Goal: Book appointment/travel/reservation

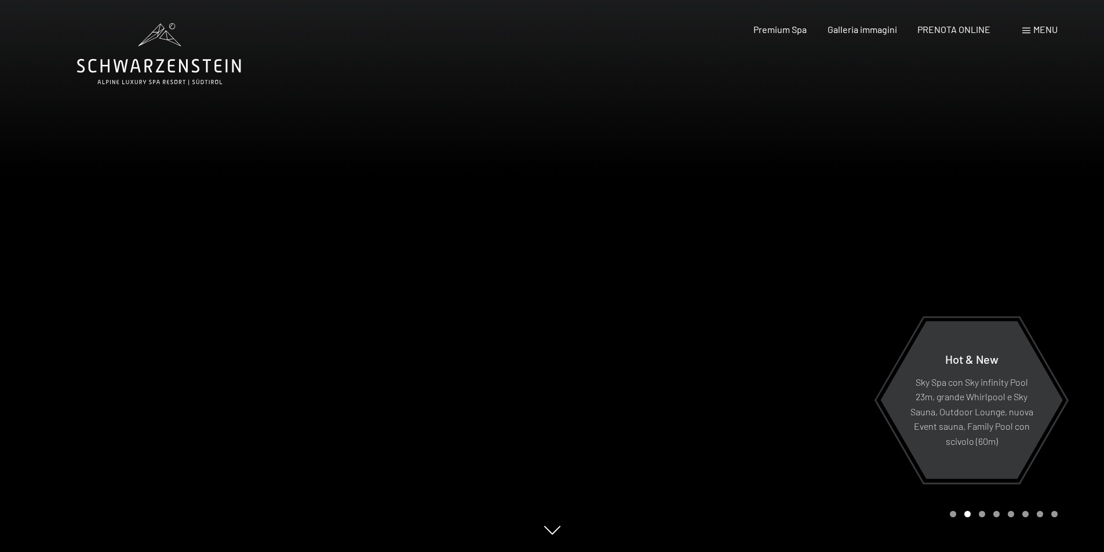
click at [1025, 24] on div "Menu" at bounding box center [1039, 29] width 35 height 13
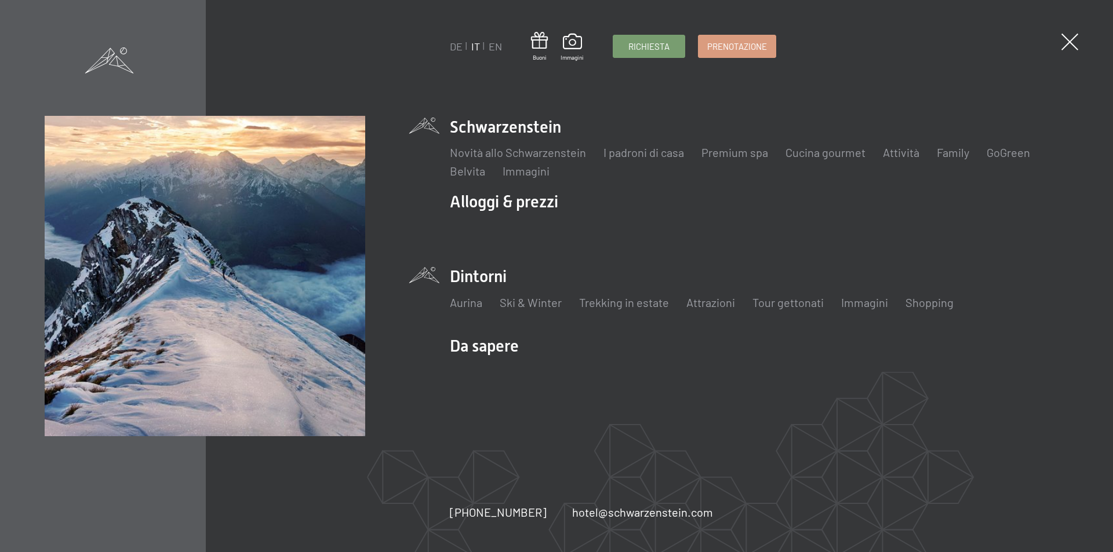
click at [482, 282] on li "Dintorni Aurina Ski & Winter Sci Scuola di sci Trekking in estate Escursioni Bi…" at bounding box center [759, 293] width 618 height 57
click at [471, 302] on link "Aurina" at bounding box center [466, 303] width 32 height 14
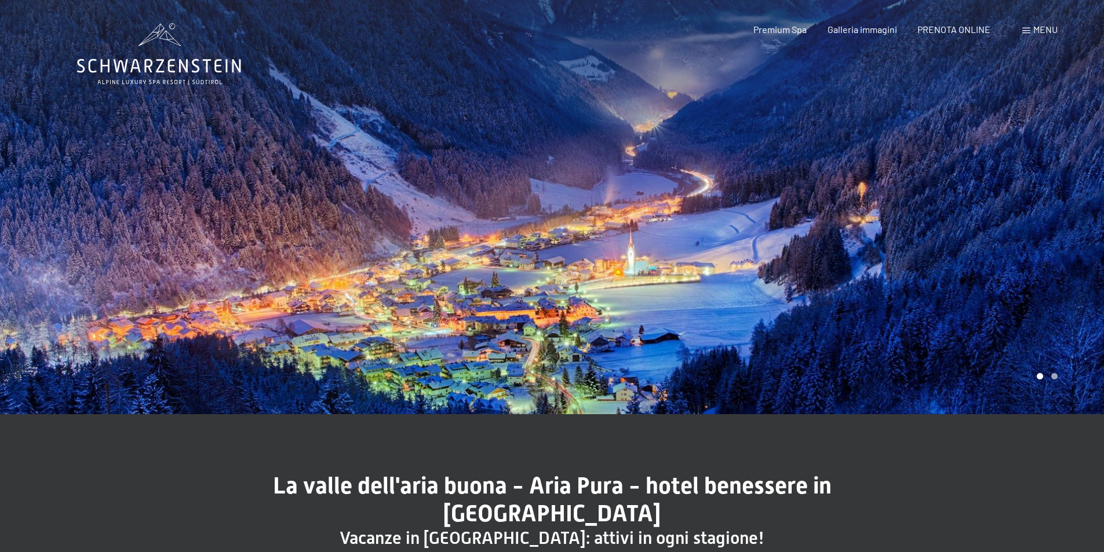
click at [471, 302] on div at bounding box center [276, 207] width 552 height 414
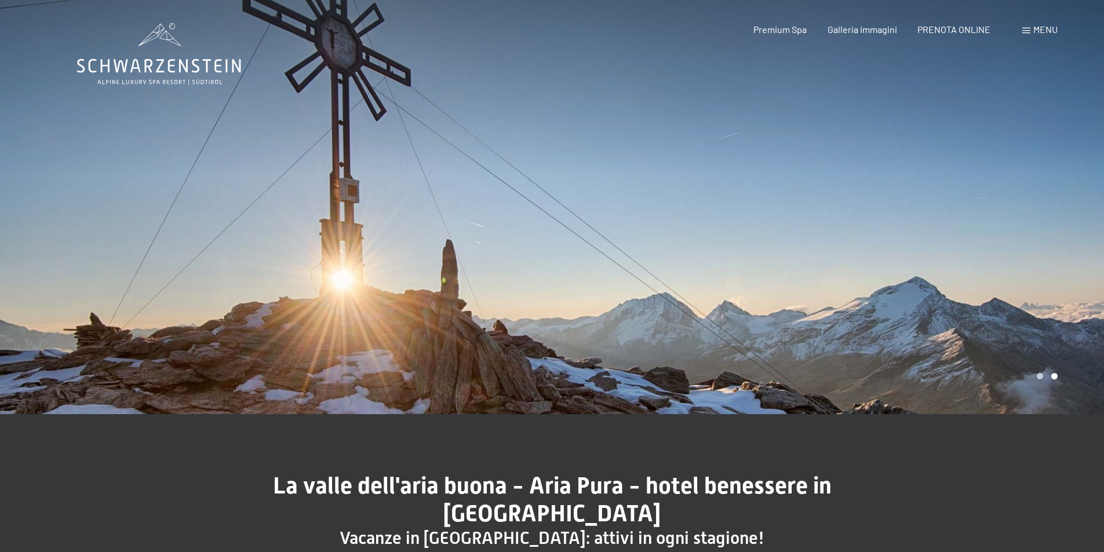
click at [471, 302] on div at bounding box center [276, 207] width 552 height 414
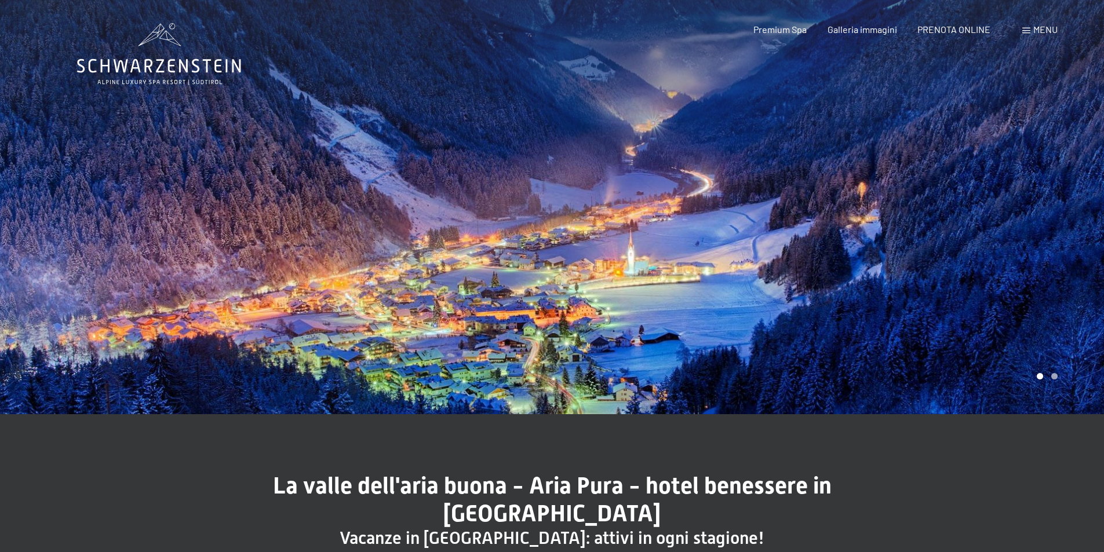
click at [471, 302] on div at bounding box center [276, 207] width 552 height 414
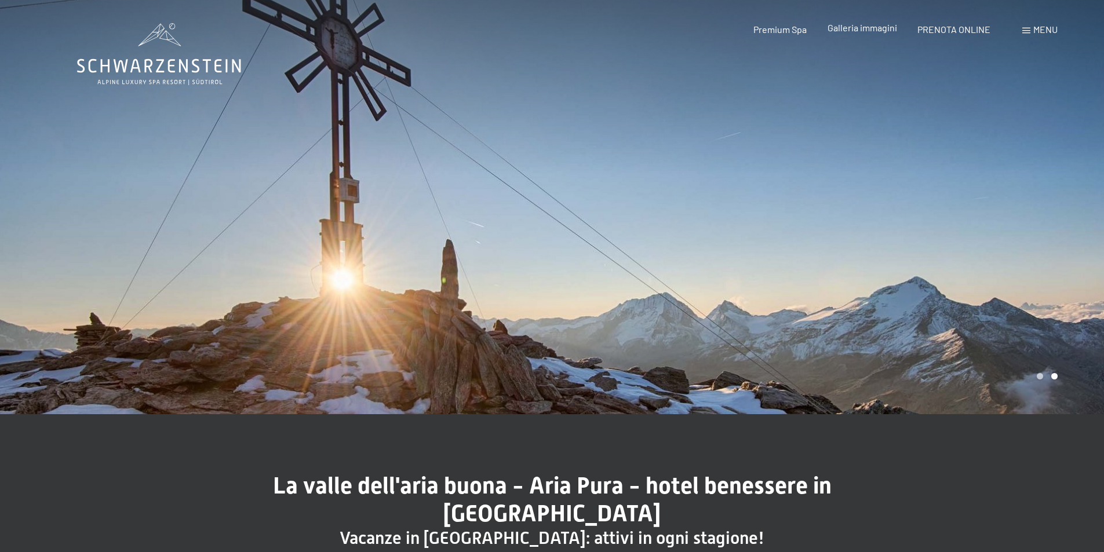
click at [858, 28] on span "Galleria immagini" at bounding box center [863, 27] width 70 height 11
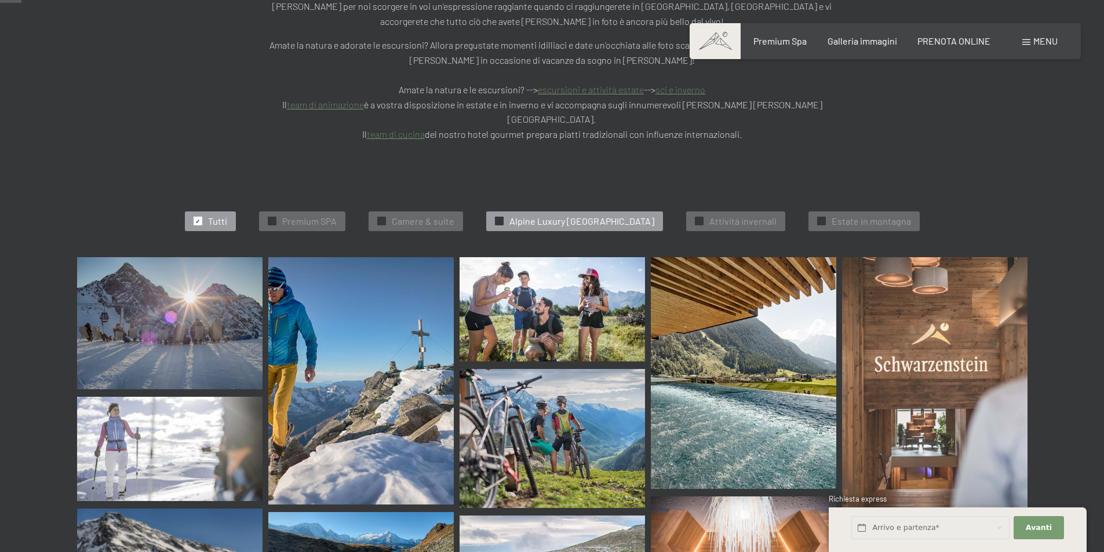
scroll to position [58, 0]
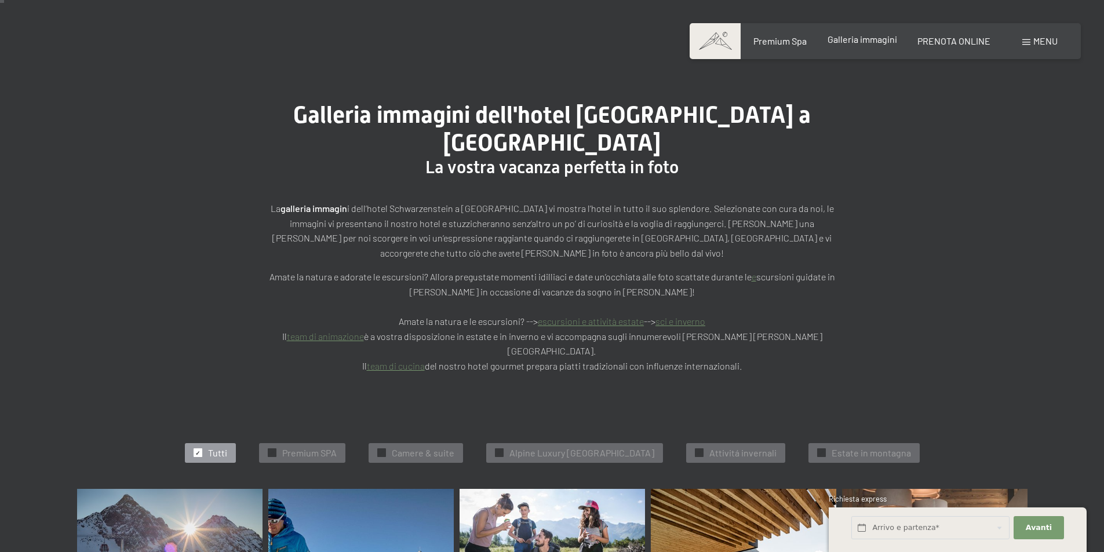
click at [850, 38] on span "Galleria immagini" at bounding box center [863, 39] width 70 height 11
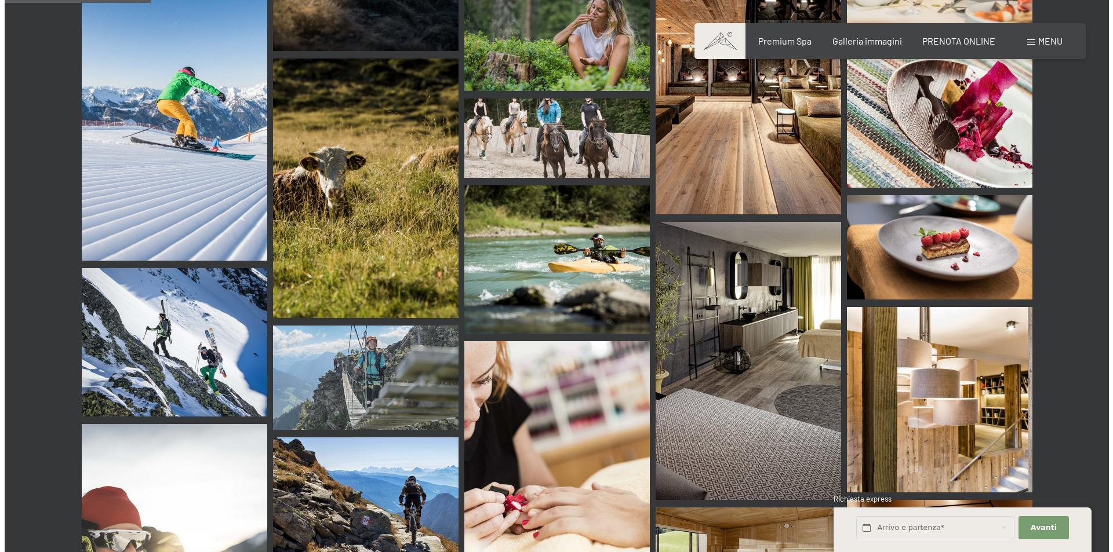
scroll to position [1971, 0]
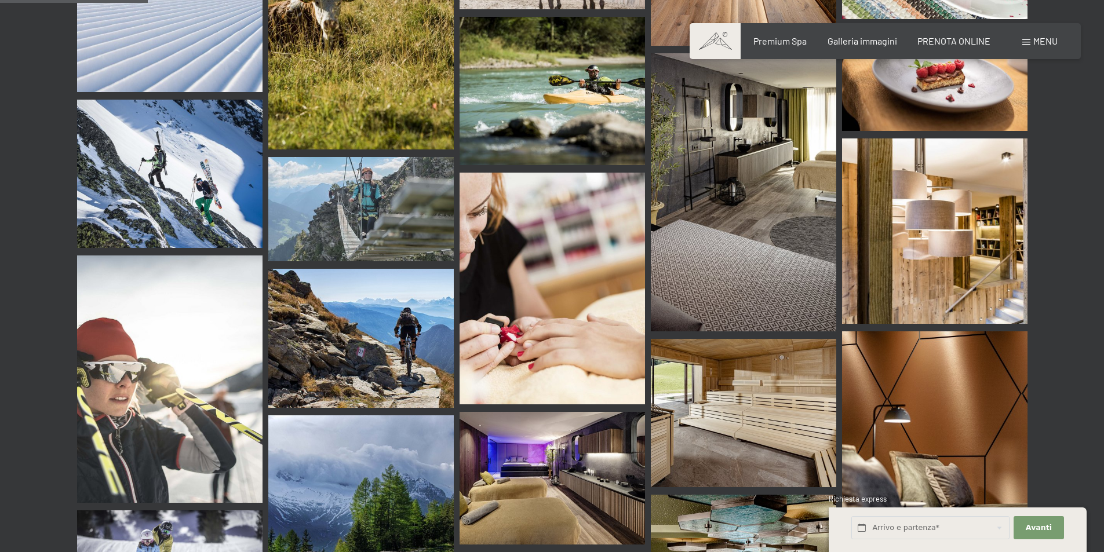
click at [1056, 37] on span "Menu" at bounding box center [1045, 40] width 24 height 11
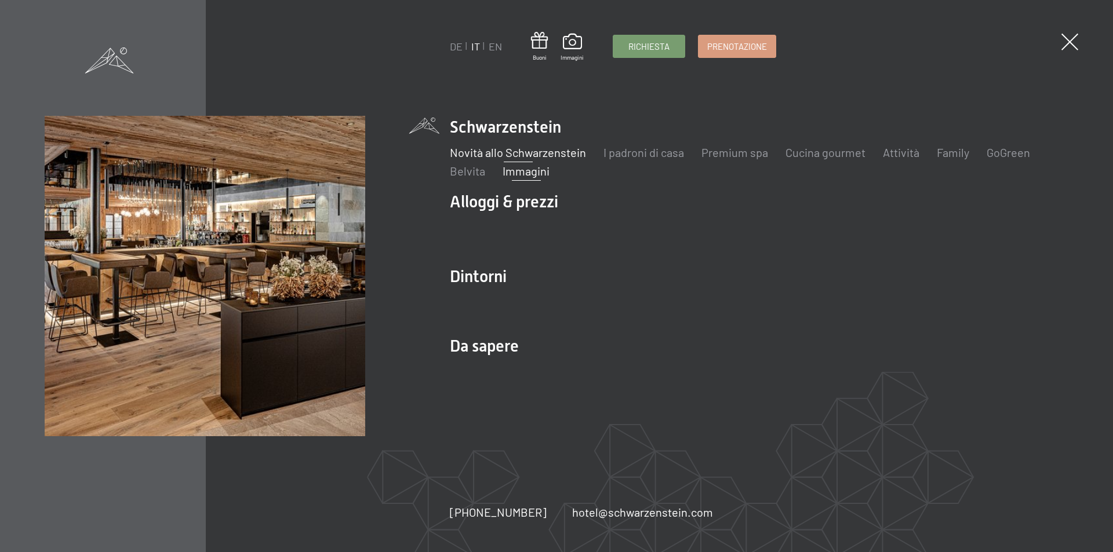
click at [493, 152] on link "Novità allo Schwarzenstein" at bounding box center [518, 152] width 136 height 14
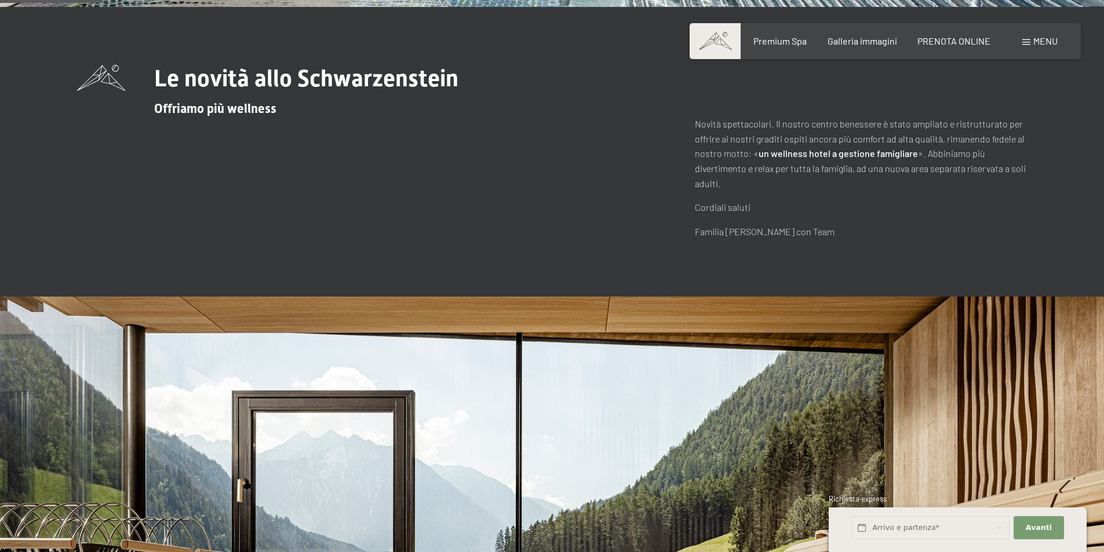
scroll to position [406, 0]
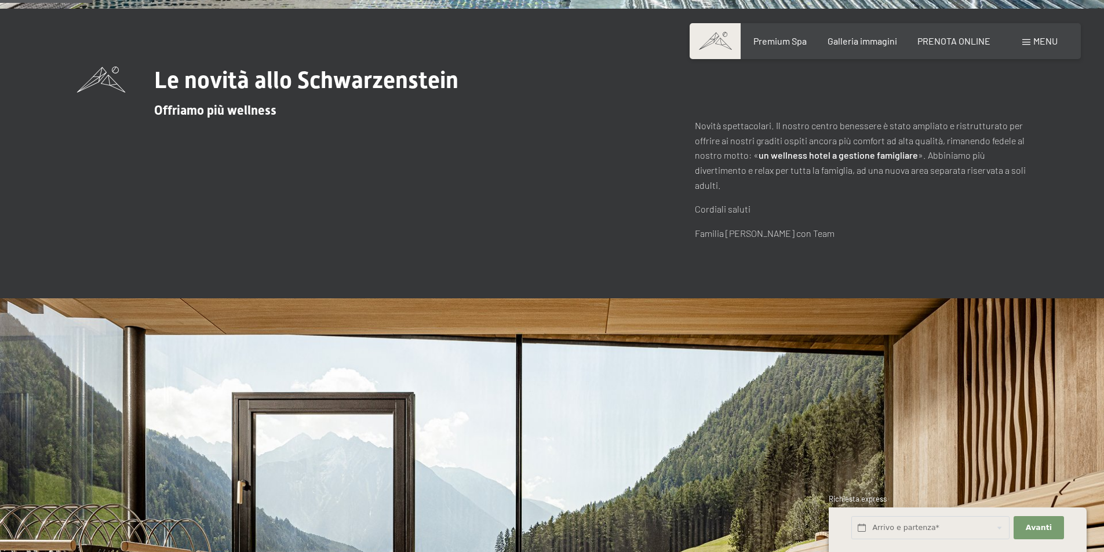
click at [195, 110] on span "Offriamo più wellness" at bounding box center [215, 110] width 122 height 14
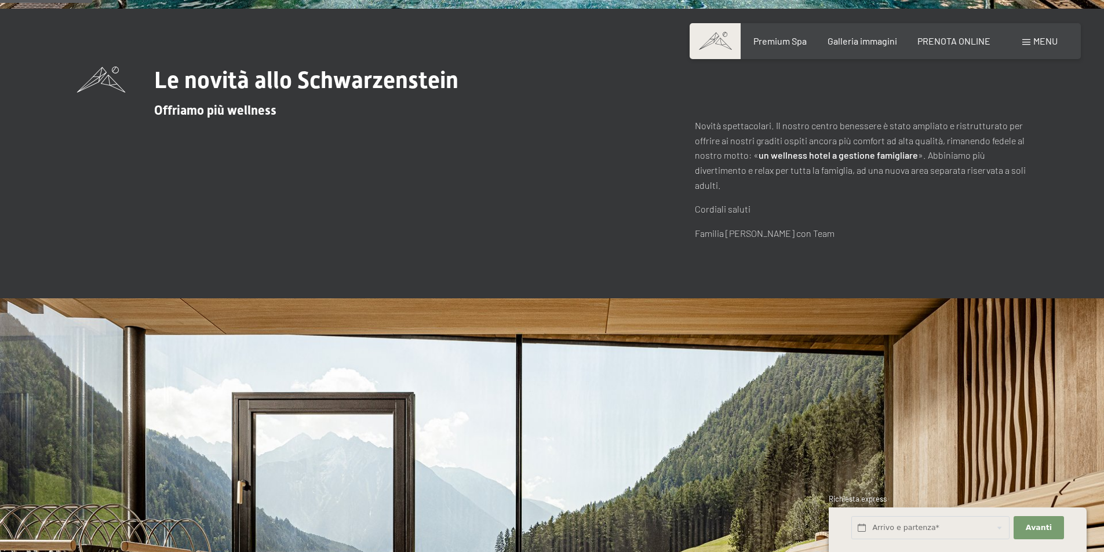
click at [882, 152] on strong "un wellness hotel a gestione famigliare" at bounding box center [838, 155] width 159 height 11
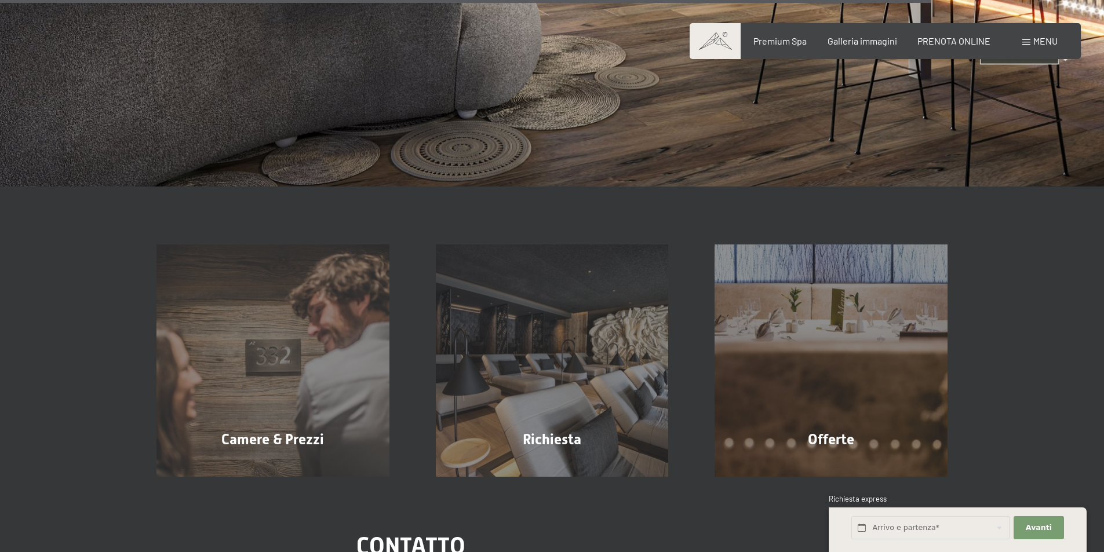
scroll to position [4463, 0]
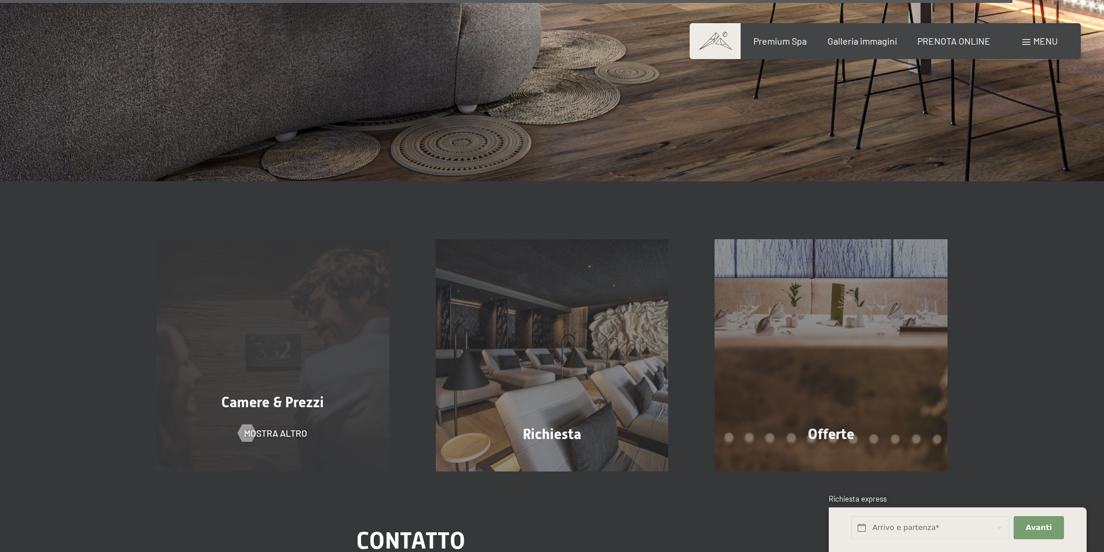
click at [290, 381] on div "Camere & Prezzi mostra altro" at bounding box center [272, 355] width 279 height 233
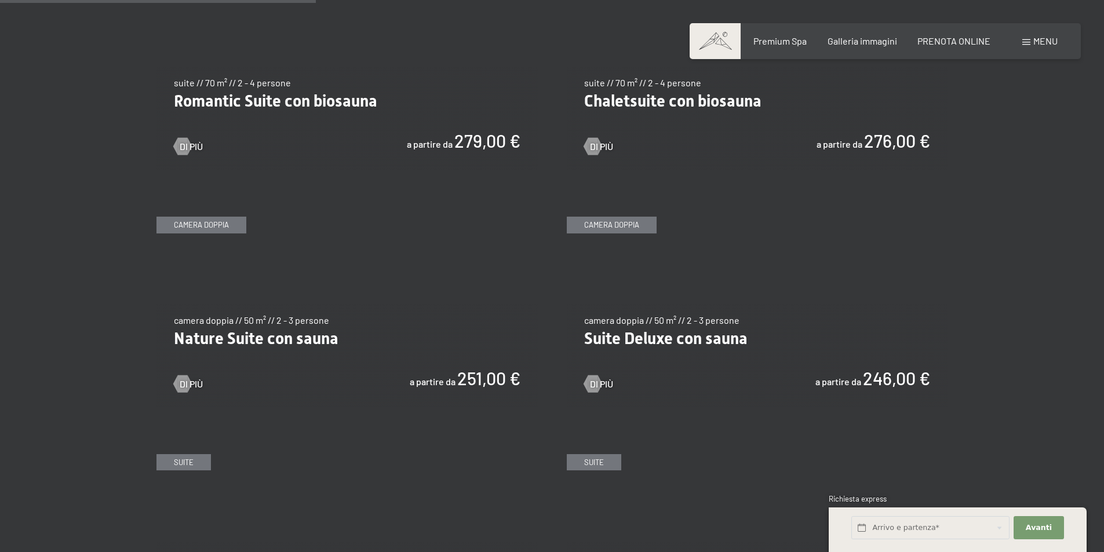
scroll to position [1391, 0]
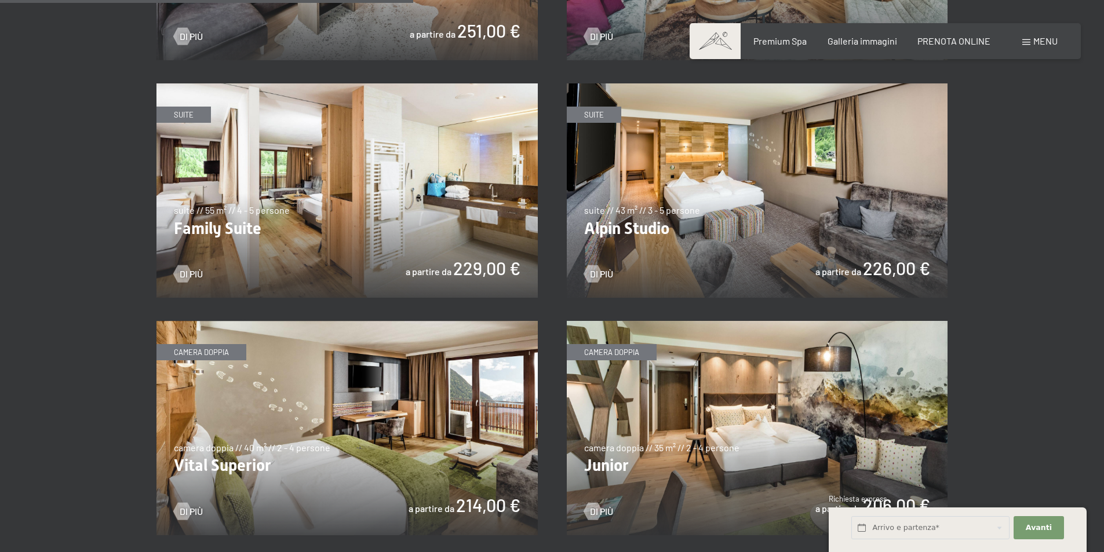
click at [365, 194] on img at bounding box center [346, 190] width 381 height 214
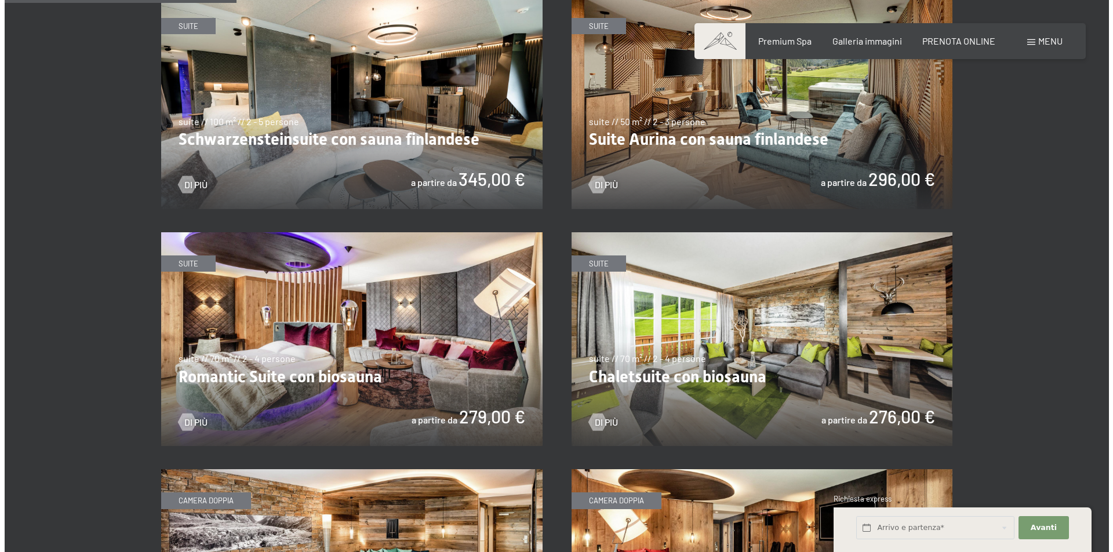
scroll to position [753, 0]
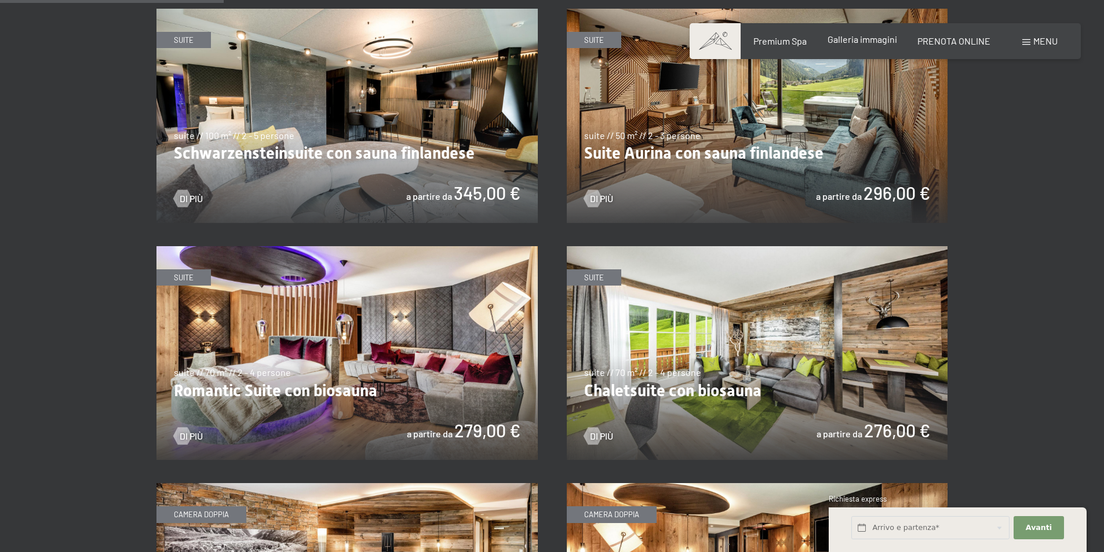
click at [864, 45] on div "Galleria immagini" at bounding box center [863, 39] width 70 height 13
click at [1048, 40] on span "Menu" at bounding box center [1045, 40] width 24 height 11
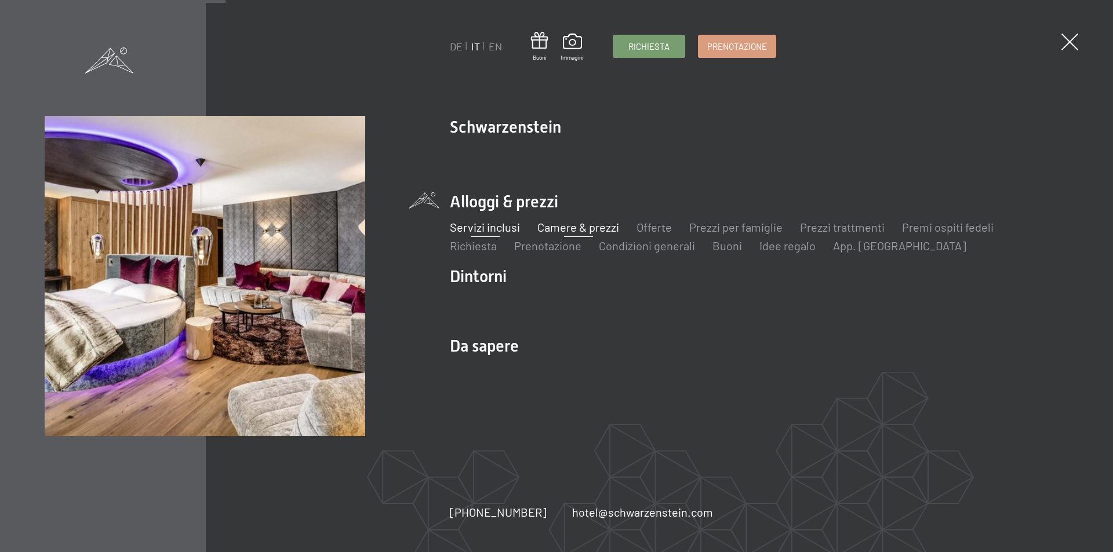
click at [491, 227] on link "Servizi inclusi" at bounding box center [485, 227] width 70 height 14
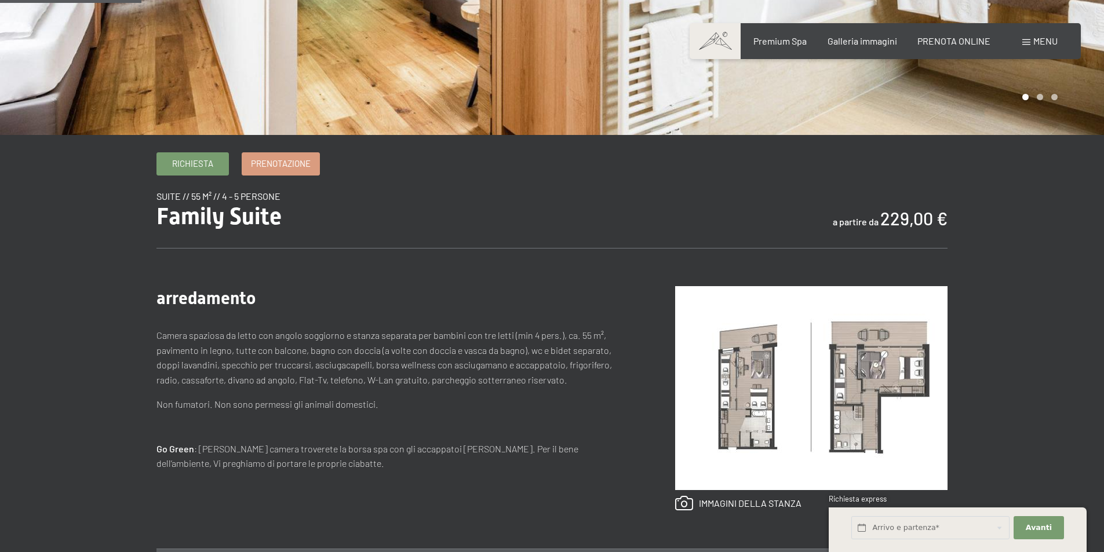
scroll to position [290, 0]
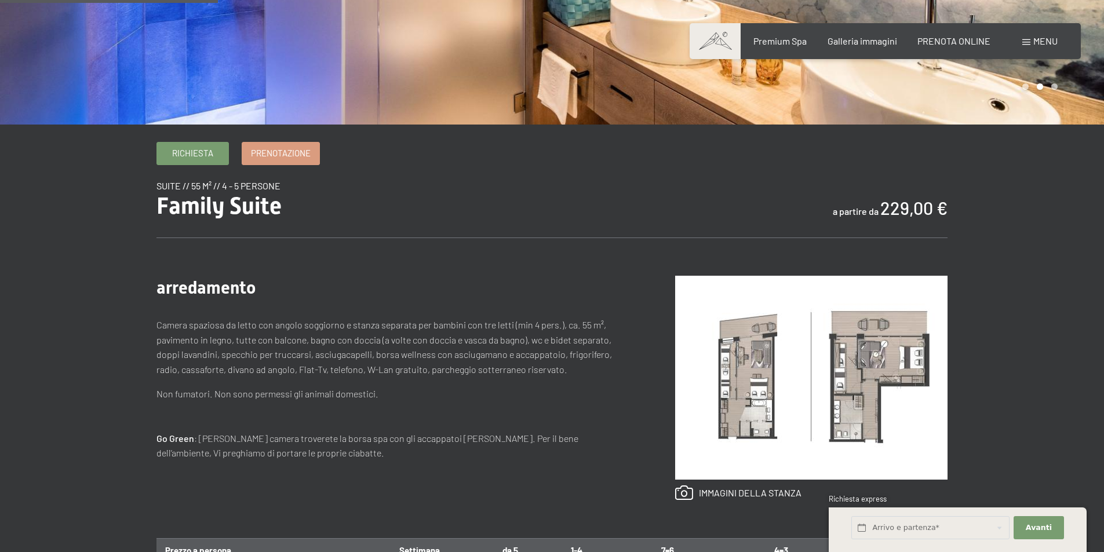
click at [748, 357] on img at bounding box center [811, 378] width 272 height 204
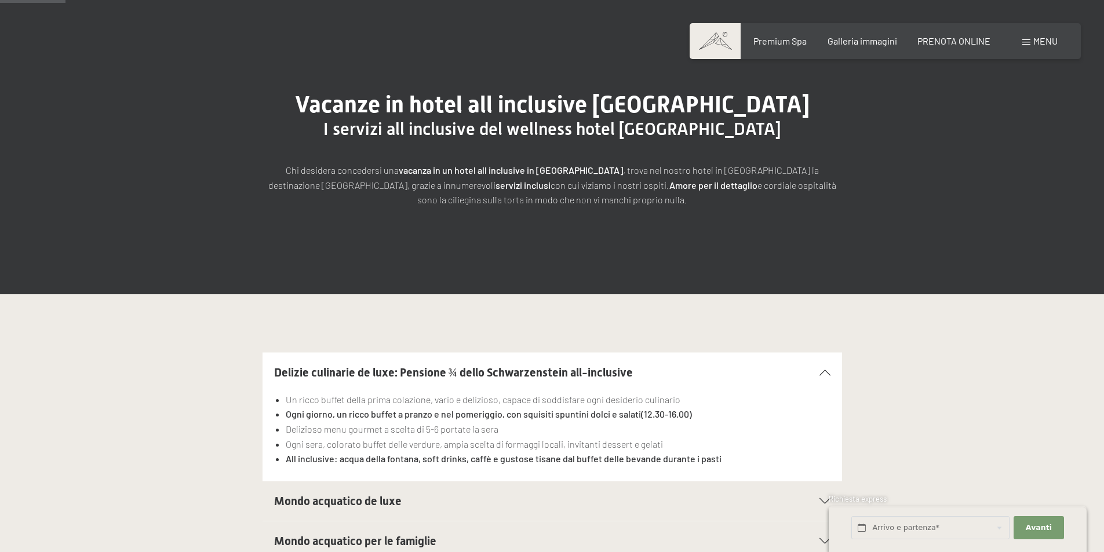
scroll to position [174, 0]
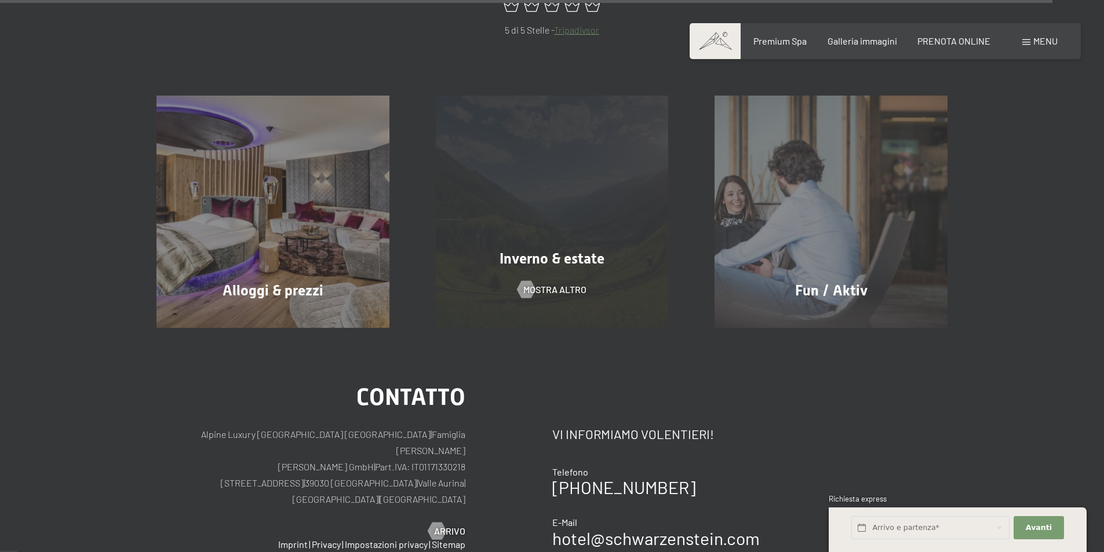
scroll to position [5622, 0]
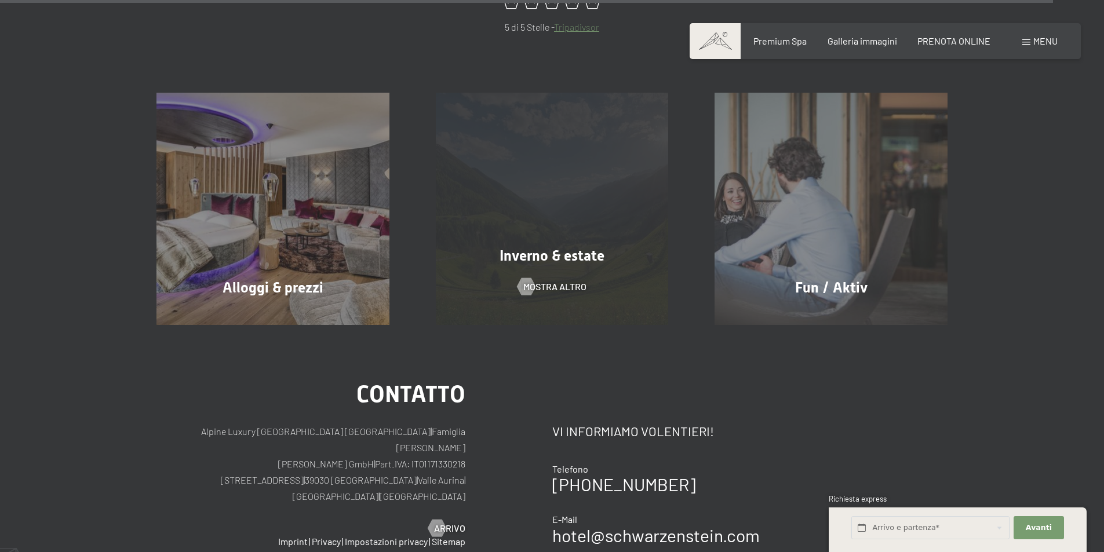
click at [522, 246] on div "Inverno & estate" at bounding box center [552, 256] width 279 height 20
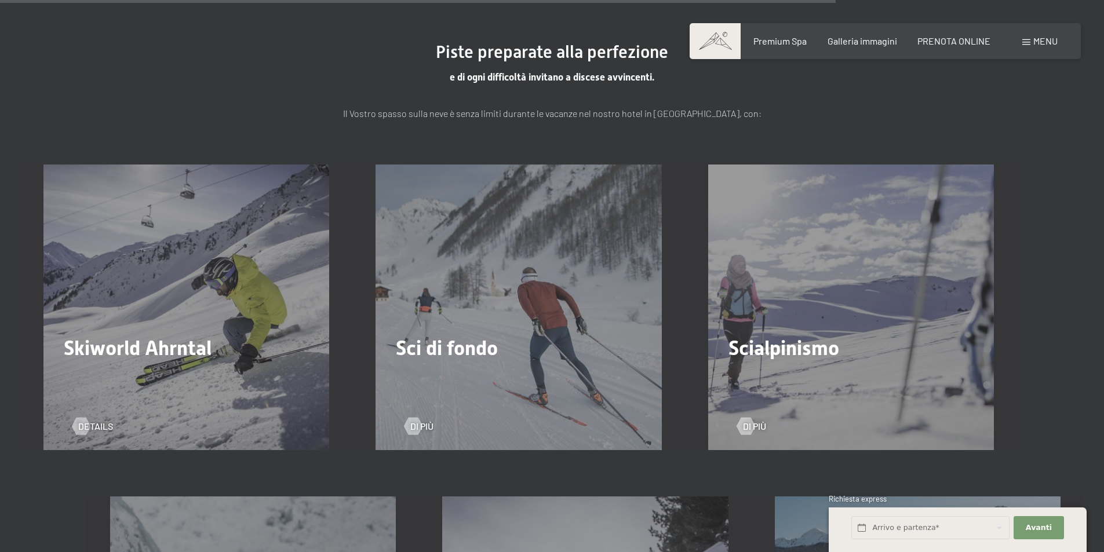
scroll to position [3304, 0]
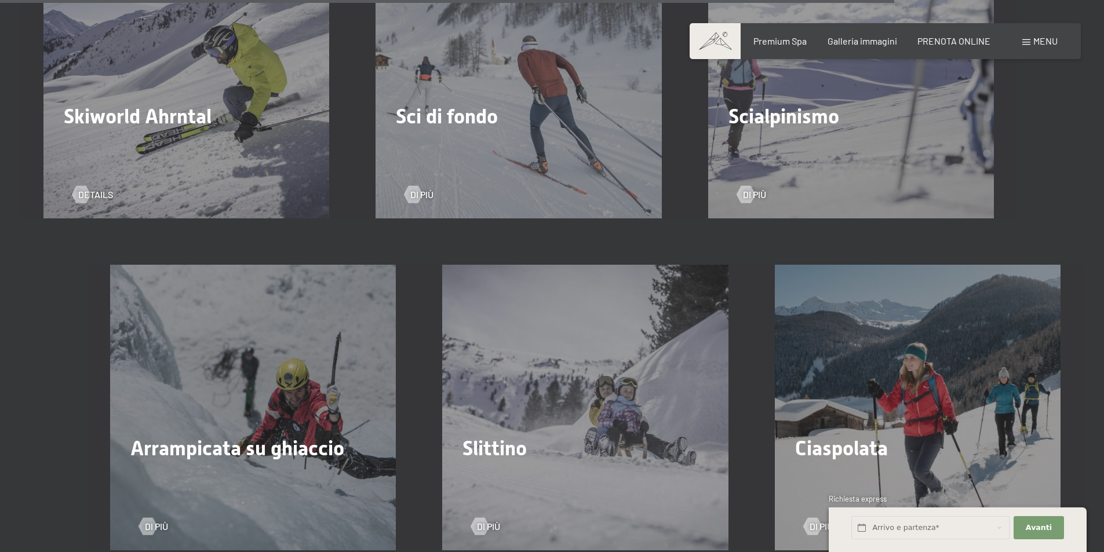
click at [869, 365] on div "Ciaspolata Di più" at bounding box center [918, 408] width 332 height 286
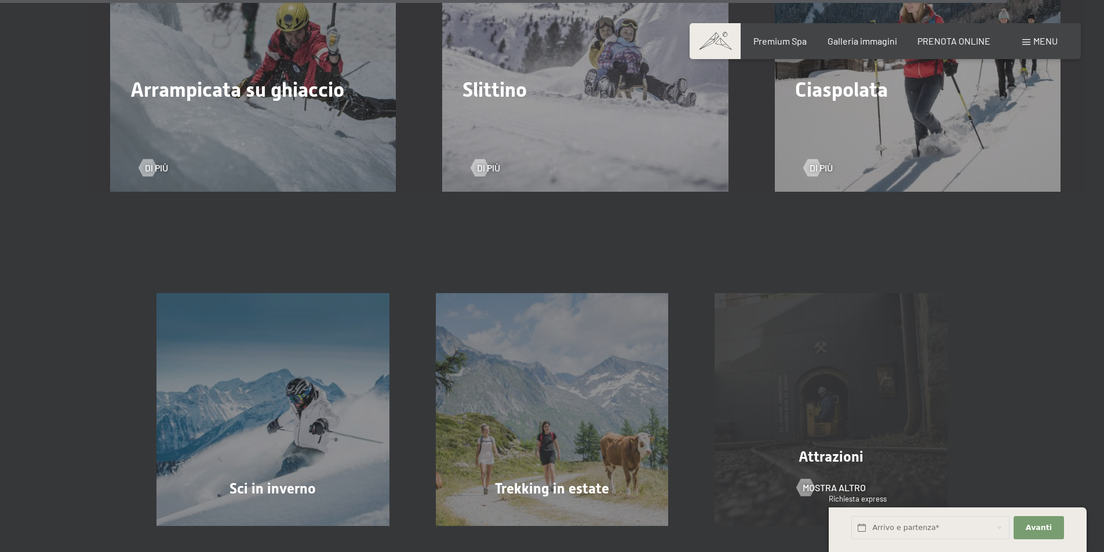
scroll to position [3767, 0]
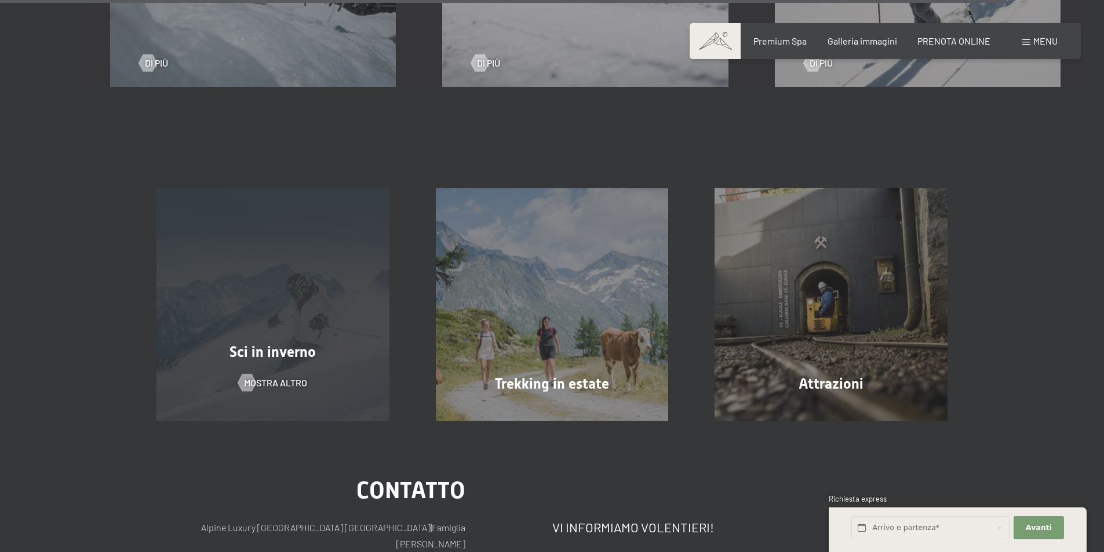
click at [246, 329] on div "Sci in inverno mostra altro" at bounding box center [272, 304] width 279 height 233
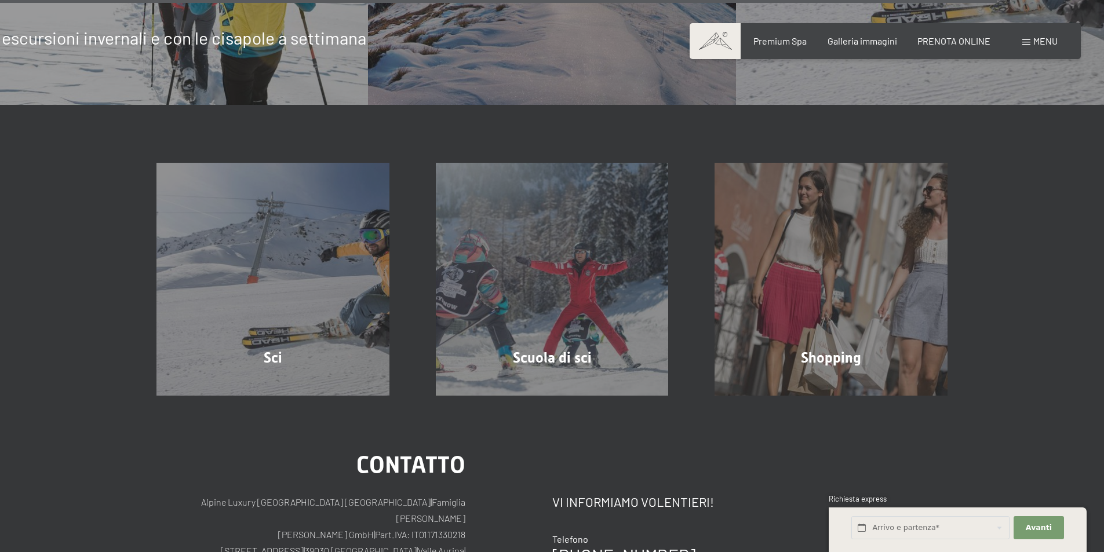
scroll to position [4173, 0]
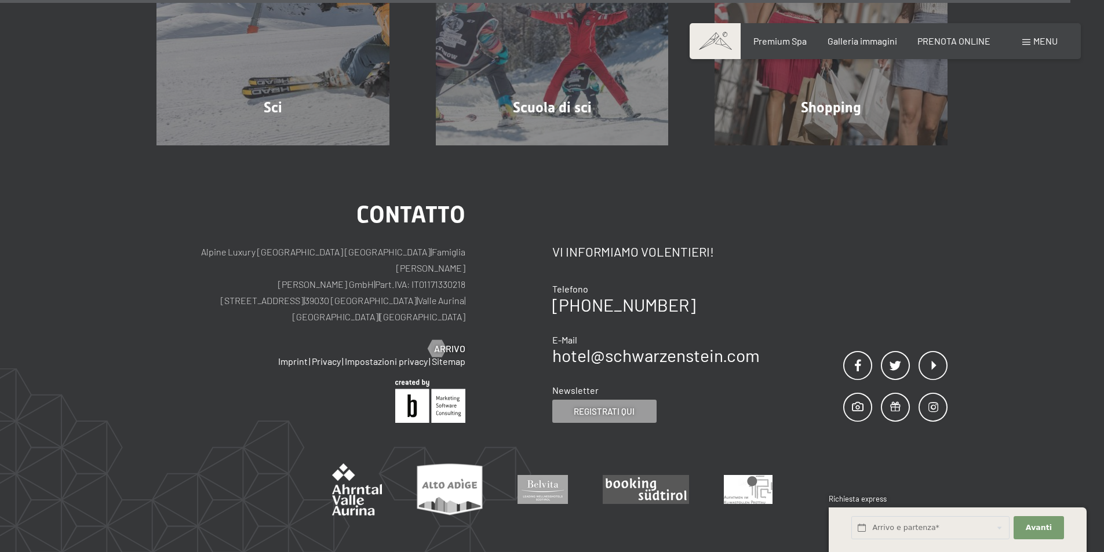
click at [1043, 48] on div "Prenotazione Richiesta Premium Spa Galleria immagini PRENOTA ONLINE Menu DE IT …" at bounding box center [885, 41] width 345 height 13
click at [1043, 43] on span "Menu" at bounding box center [1045, 40] width 24 height 11
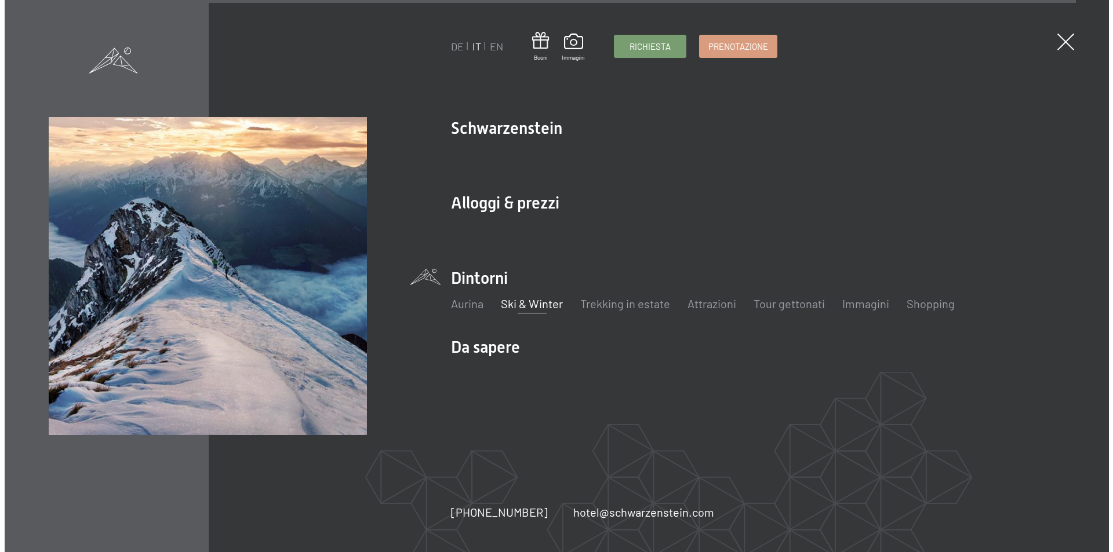
scroll to position [4190, 0]
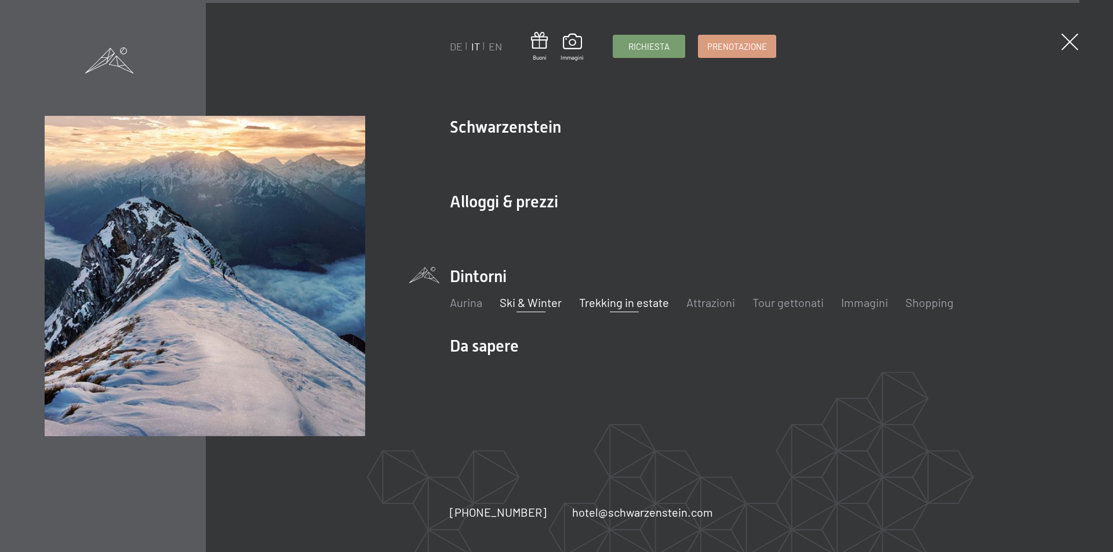
click at [622, 304] on link "Trekking in estate" at bounding box center [624, 303] width 90 height 14
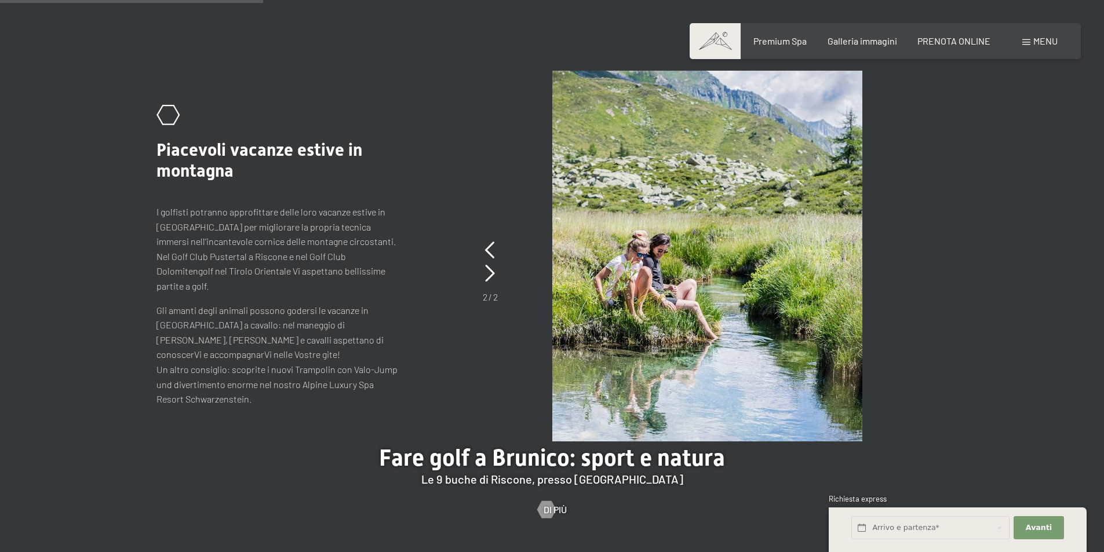
scroll to position [1739, 0]
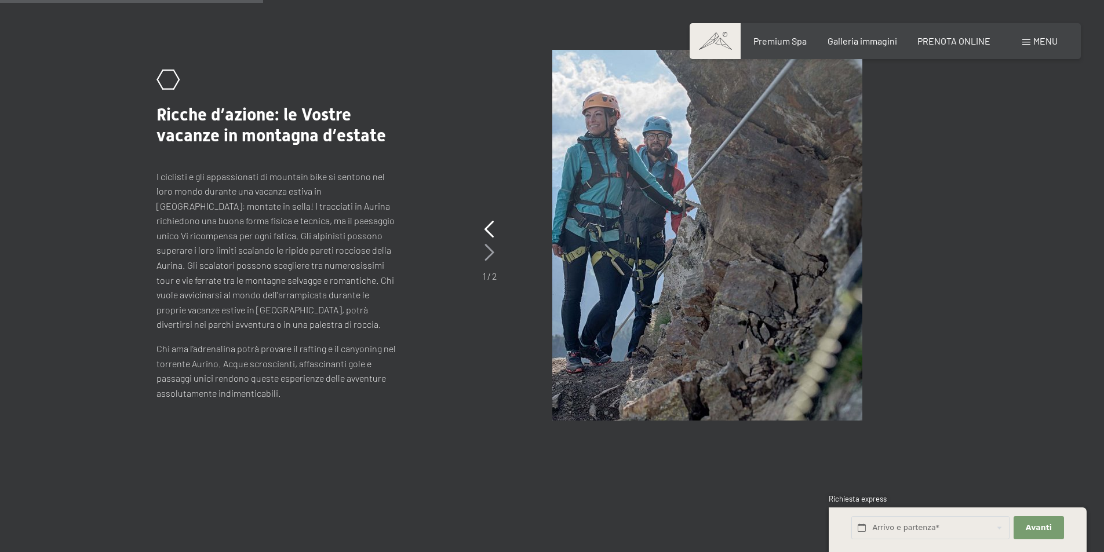
click at [493, 244] on icon at bounding box center [490, 252] width 10 height 17
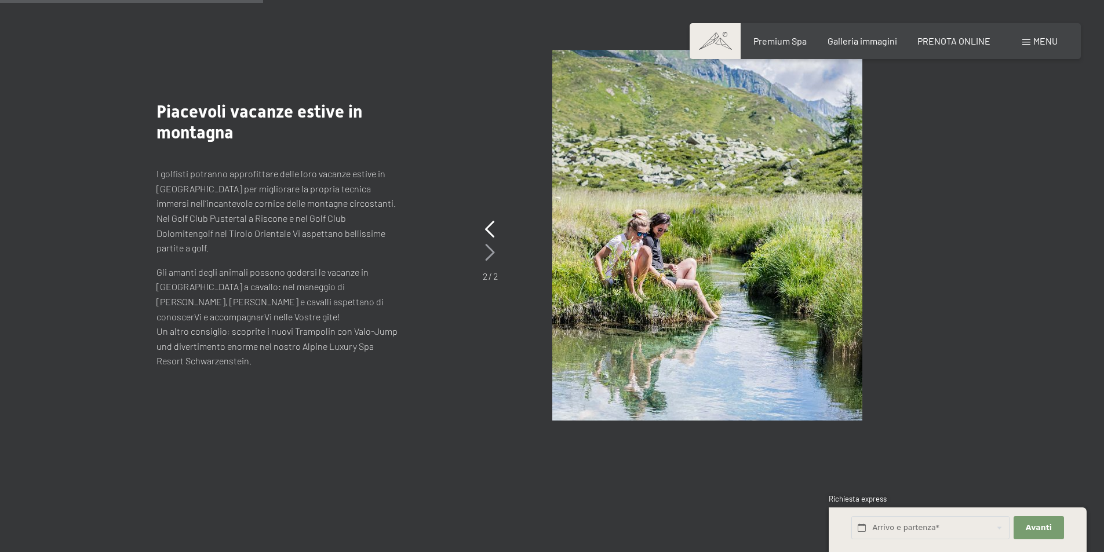
click at [493, 244] on icon at bounding box center [490, 252] width 10 height 17
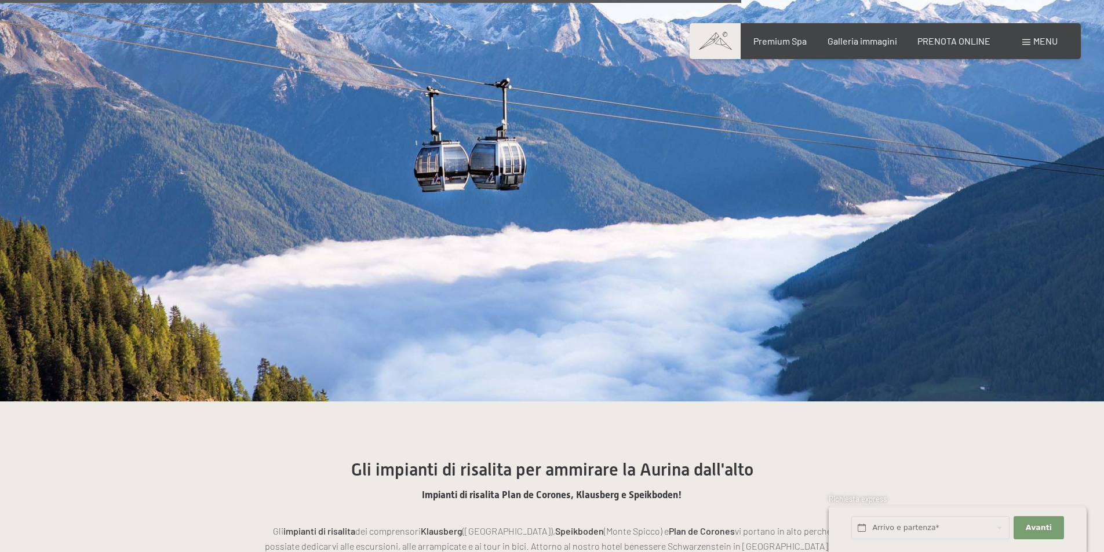
scroll to position [4289, 0]
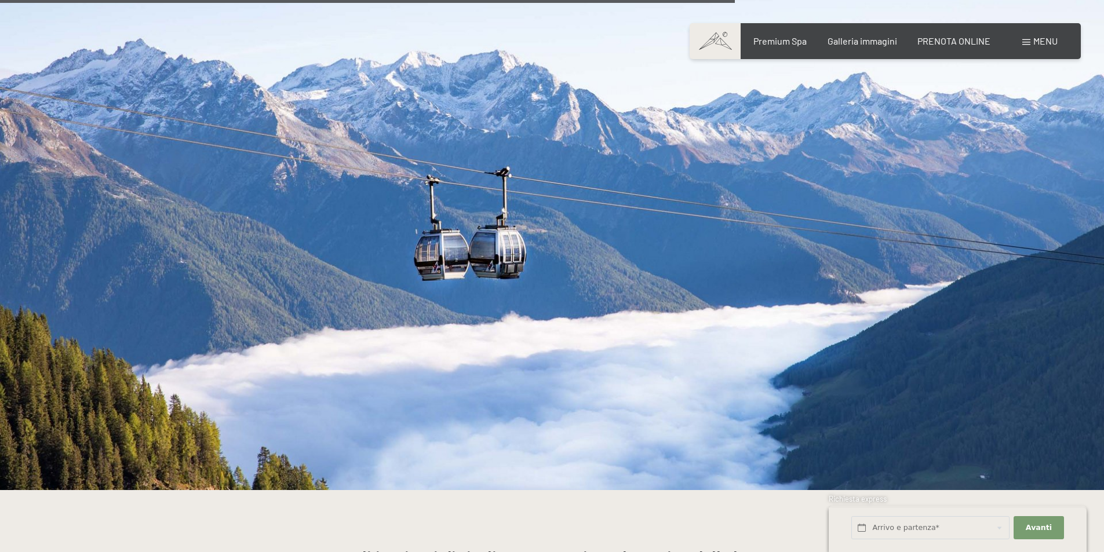
click at [1050, 48] on div "Prenotazione Richiesta Premium Spa Galleria immagini PRENOTA ONLINE Menu DE IT …" at bounding box center [885, 41] width 345 height 13
click at [1046, 42] on span "Menu" at bounding box center [1045, 40] width 24 height 11
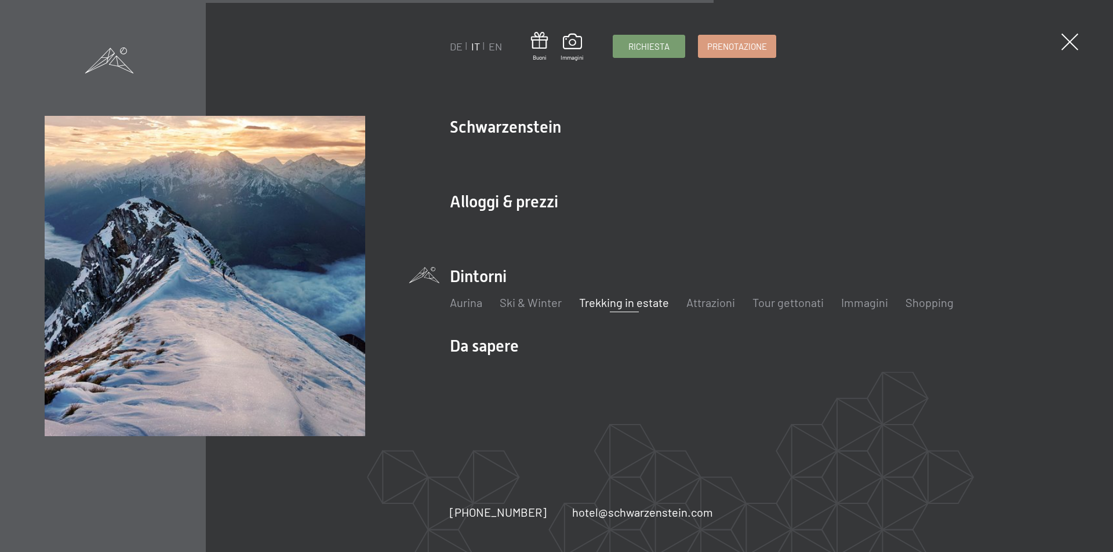
scroll to position [3835, 0]
click at [799, 301] on link "Tour gettonati" at bounding box center [787, 303] width 71 height 14
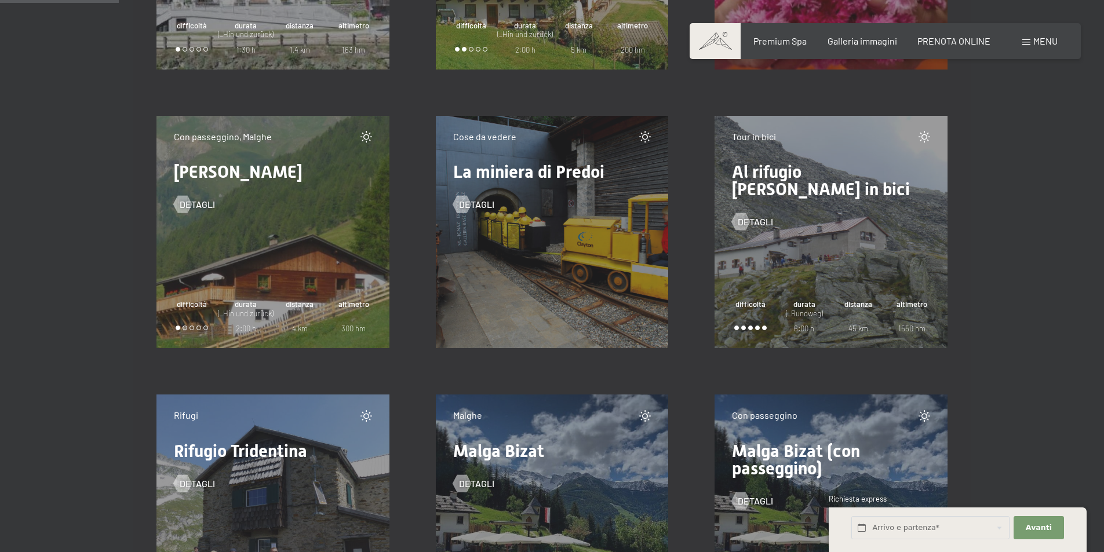
scroll to position [1971, 0]
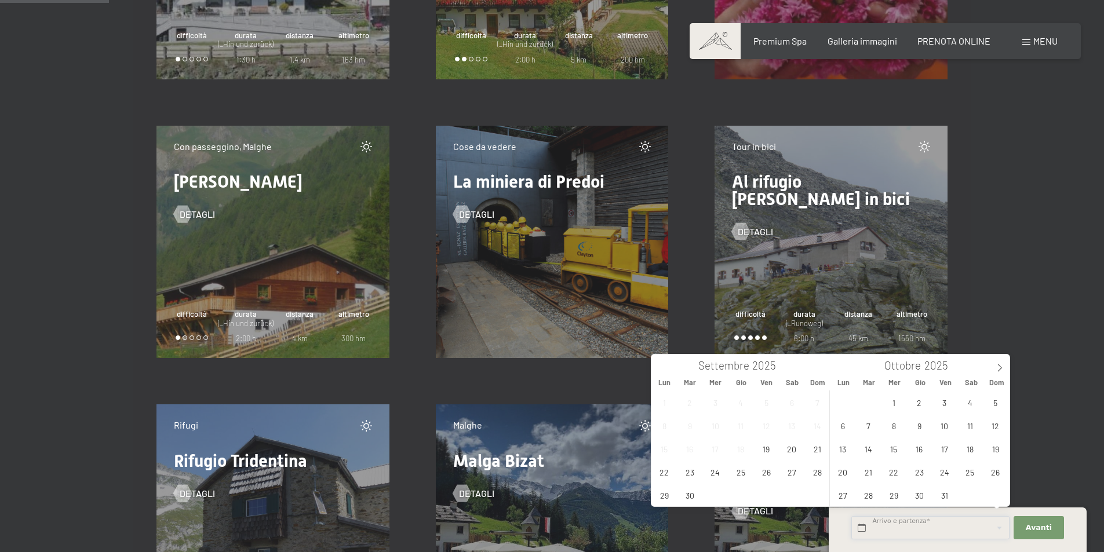
click at [907, 525] on input "text" at bounding box center [930, 528] width 158 height 24
click at [1002, 366] on icon at bounding box center [1000, 368] width 8 height 8
click at [664, 368] on icon at bounding box center [661, 368] width 8 height 8
click at [784, 476] on span "25" at bounding box center [792, 472] width 23 height 23
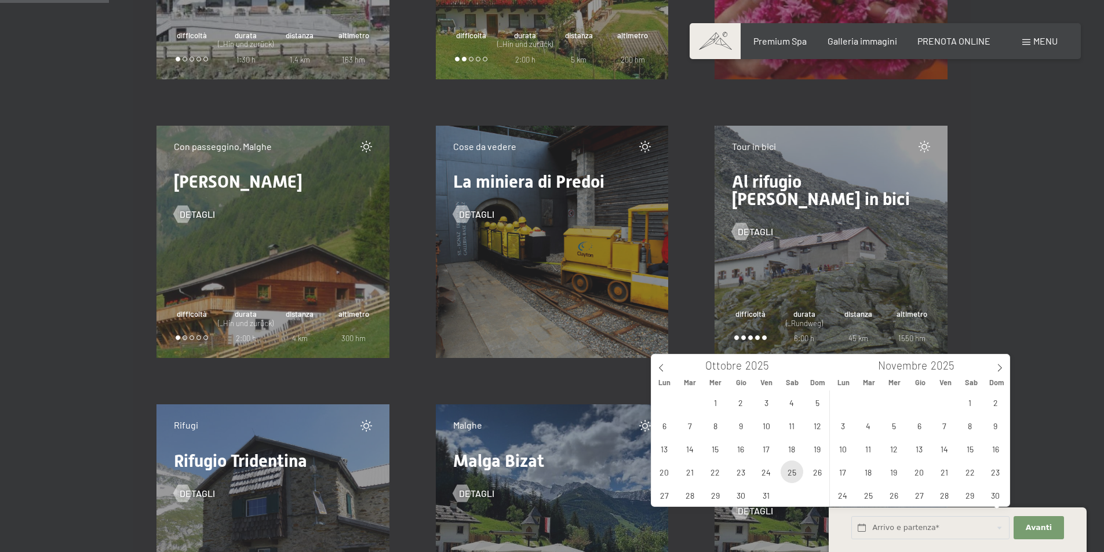
type input "Sab. 25/10/2025"
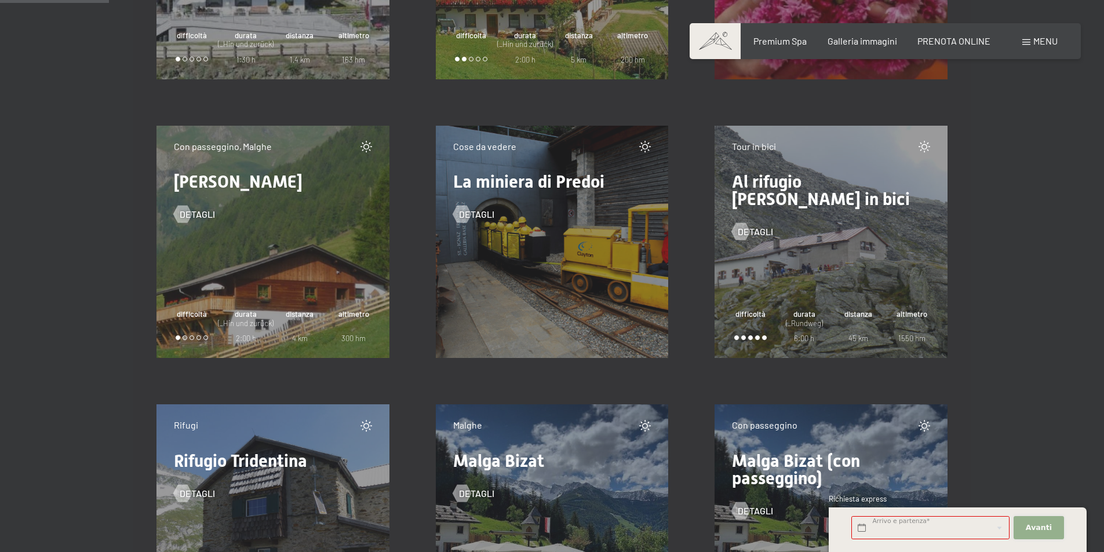
click at [1024, 537] on button "Avanti Nascondere i campi dell'indirizzo" at bounding box center [1039, 528] width 50 height 24
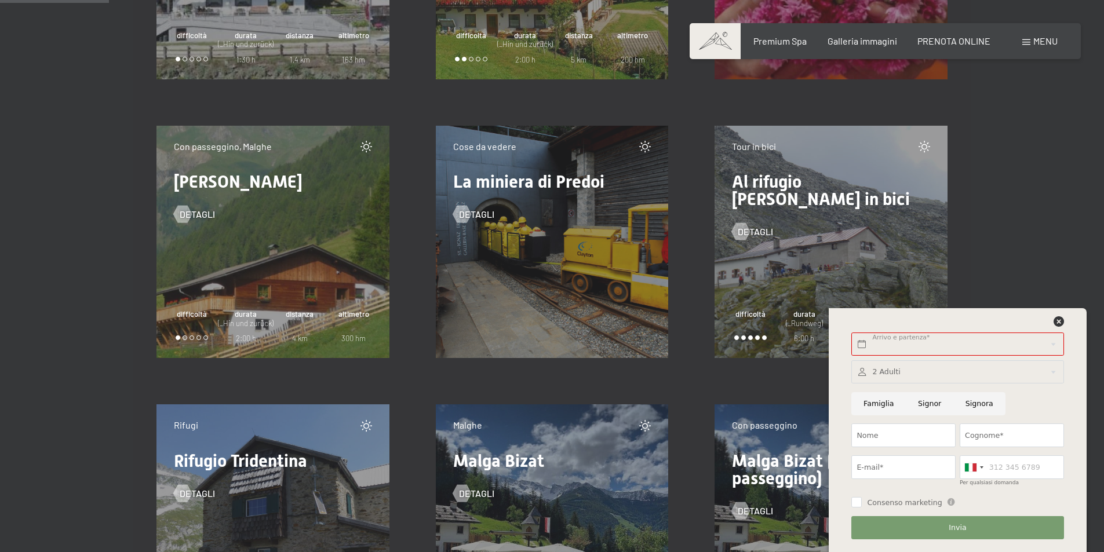
click at [1050, 319] on div at bounding box center [958, 324] width 216 height 16
click at [1065, 323] on div at bounding box center [958, 324] width 216 height 16
click at [1055, 323] on icon at bounding box center [1059, 321] width 10 height 10
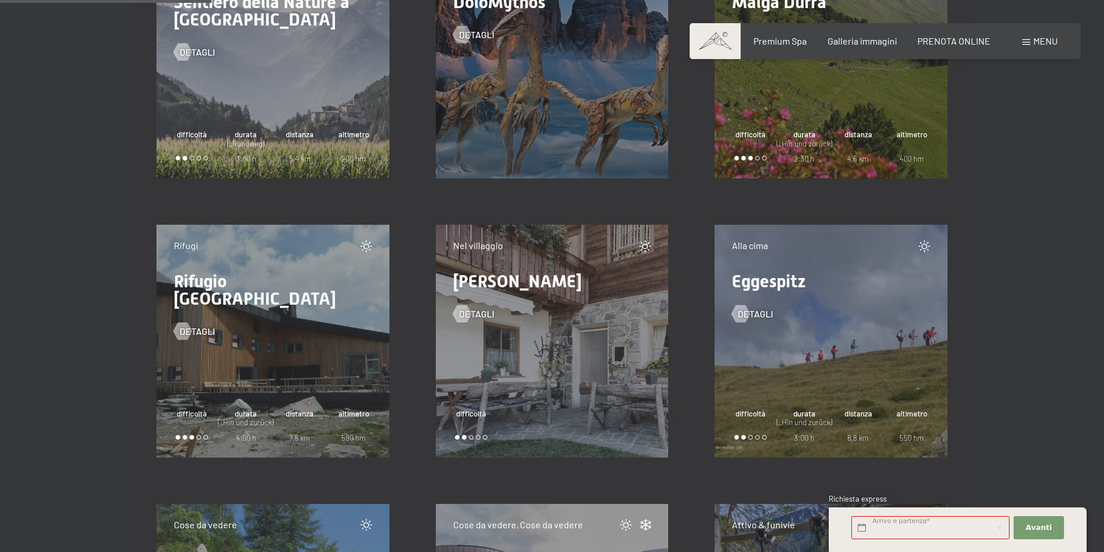
scroll to position [3593, 0]
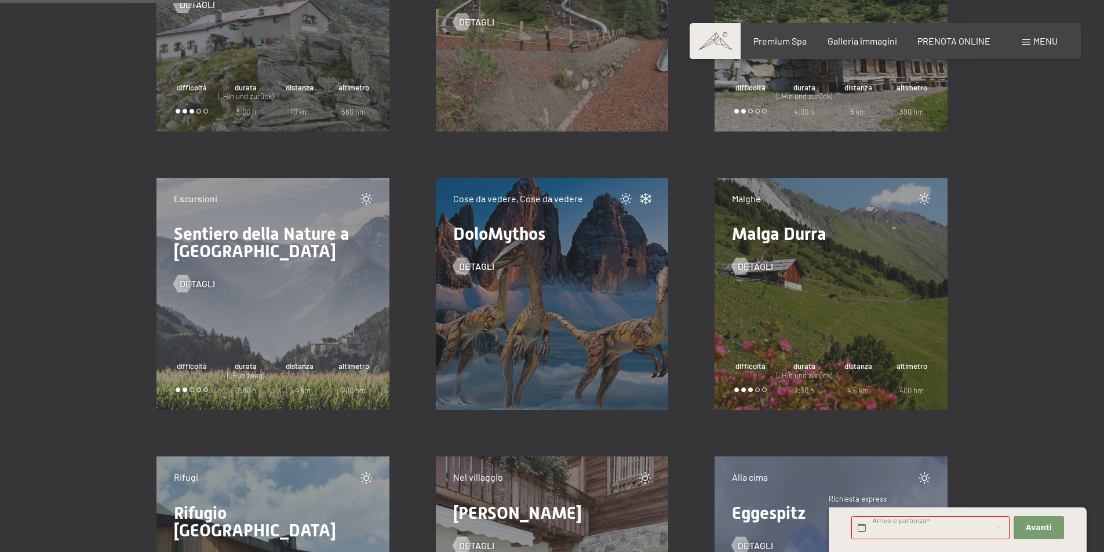
click at [414, 64] on div "Attivo & funivie Cross Woods - Parco scivoli detagli" at bounding box center [552, 14] width 279 height 279
click at [787, 41] on span "Premium Spa" at bounding box center [779, 39] width 53 height 11
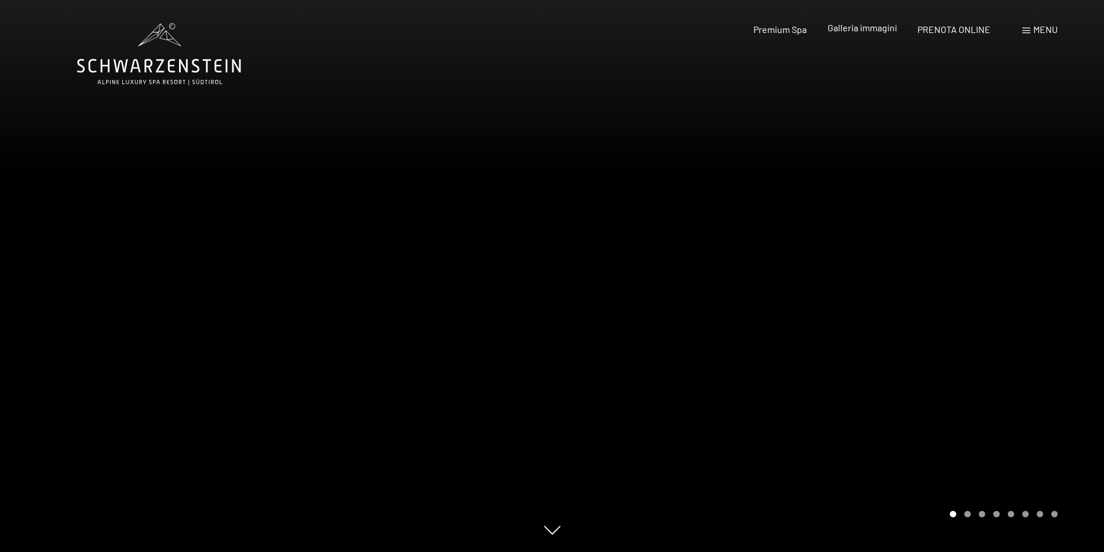
click at [864, 32] on span "Galleria immagini" at bounding box center [863, 27] width 70 height 11
click at [864, 23] on div "Prenotazione Richiesta Premium Spa Galleria immagini PRENOTA ONLINE Menu DE IT …" at bounding box center [885, 29] width 345 height 13
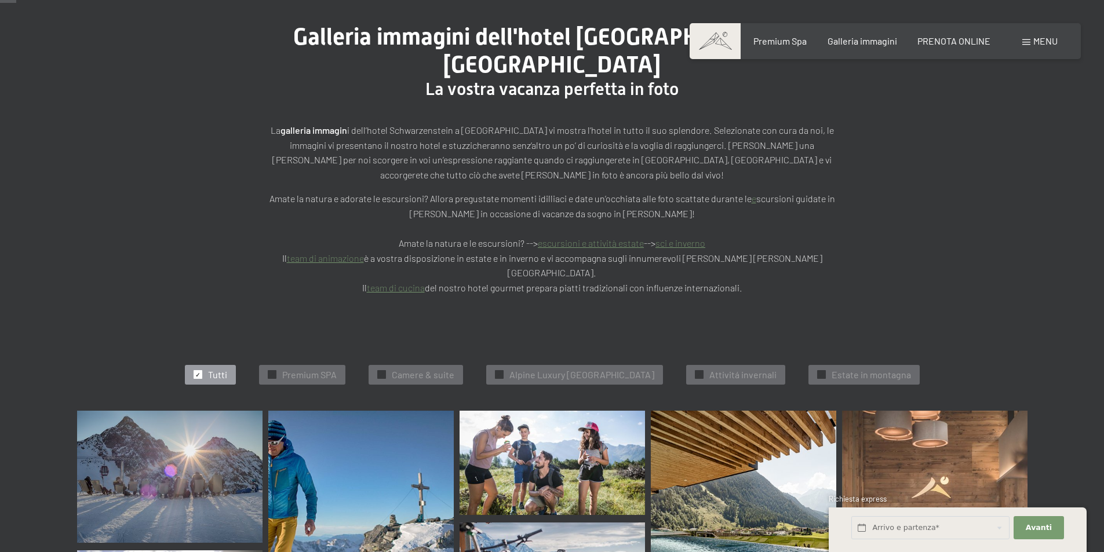
scroll to position [232, 0]
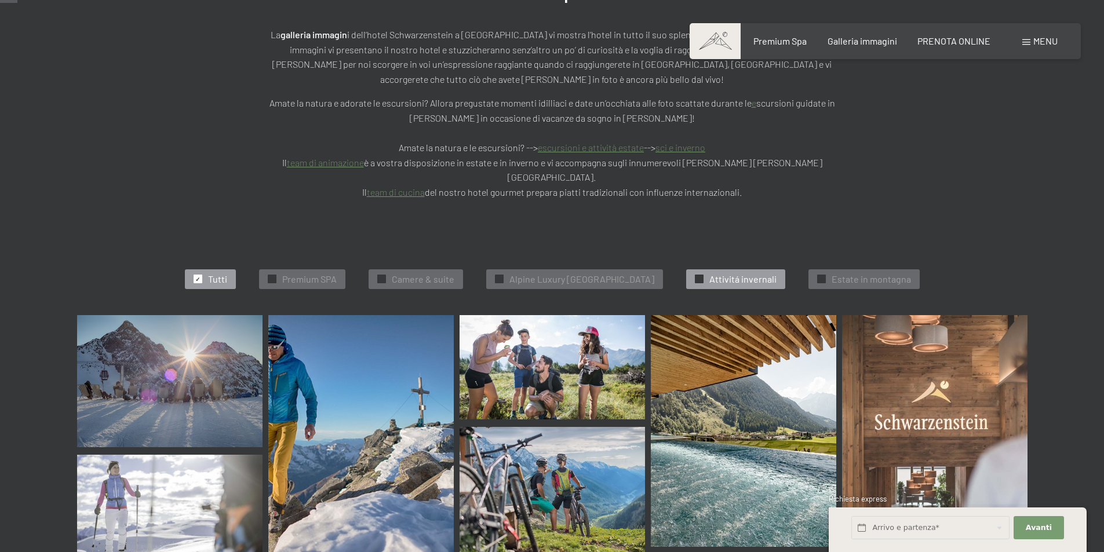
click at [734, 273] on span "Attivitá invernali" at bounding box center [742, 279] width 67 height 13
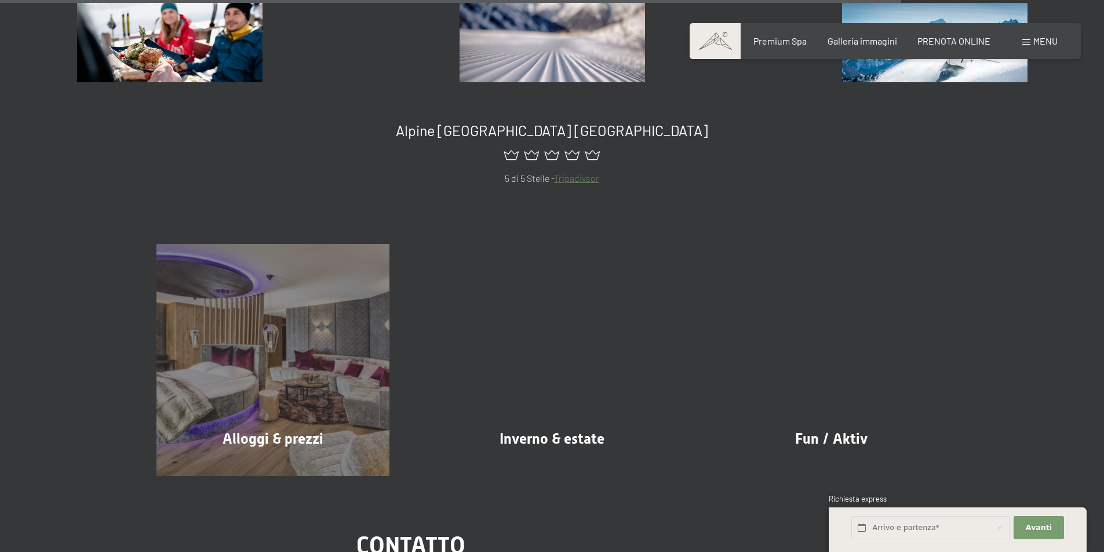
scroll to position [1800, 0]
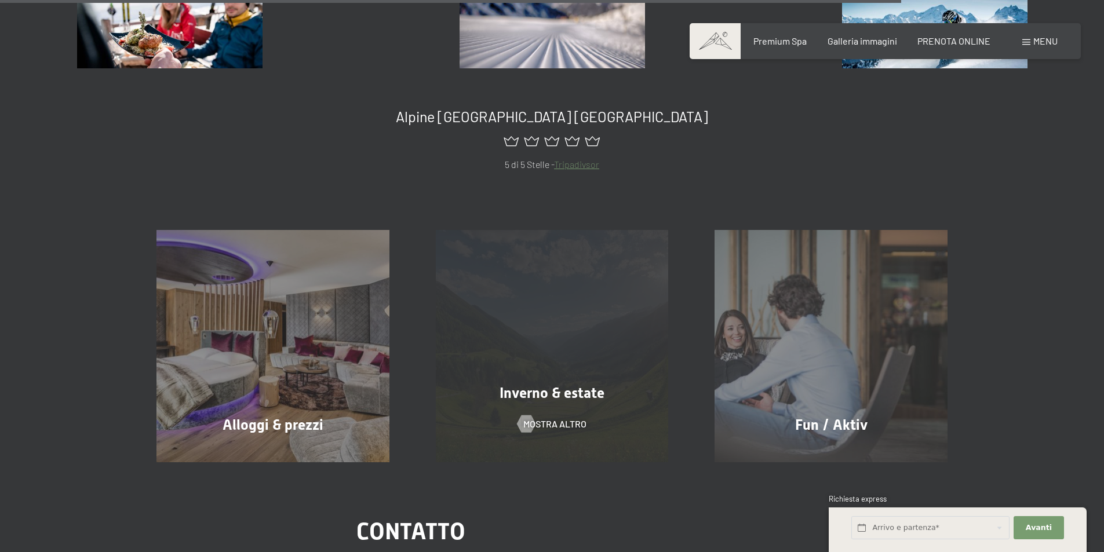
click at [595, 268] on div "Inverno & estate mostra altro" at bounding box center [552, 346] width 279 height 233
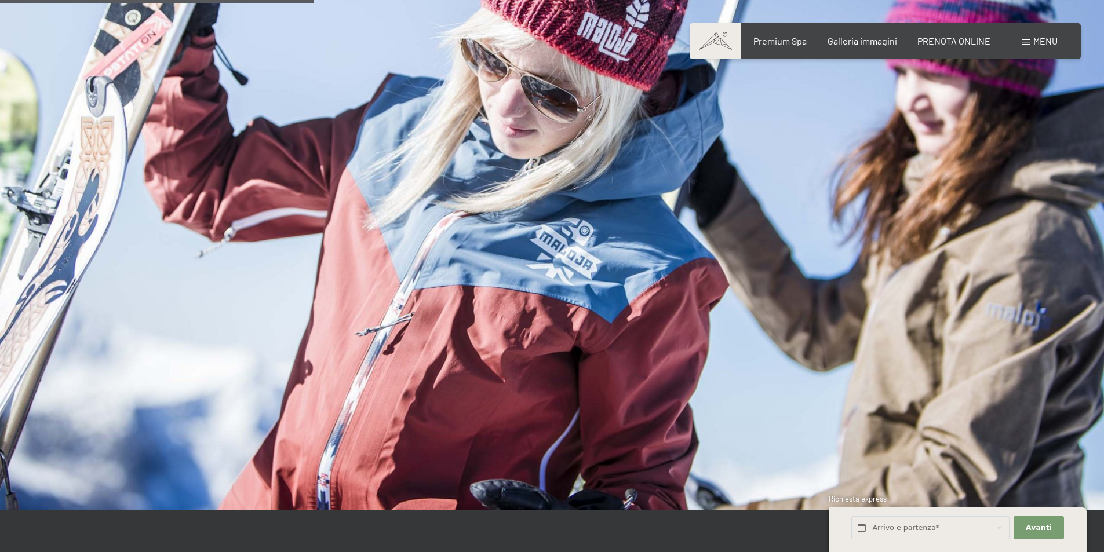
scroll to position [1159, 0]
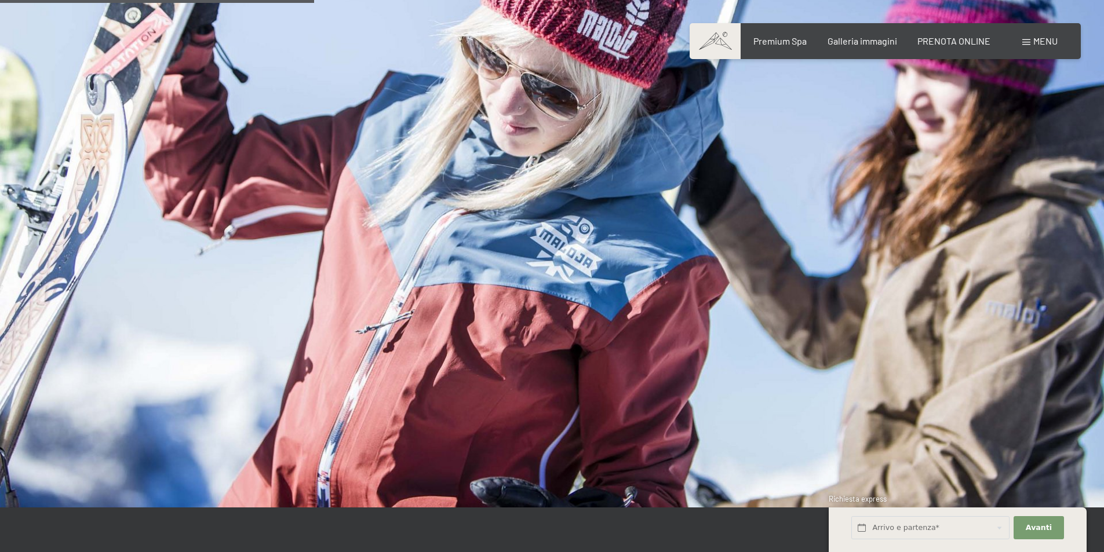
click at [1103, 275] on img at bounding box center [552, 197] width 1104 height 621
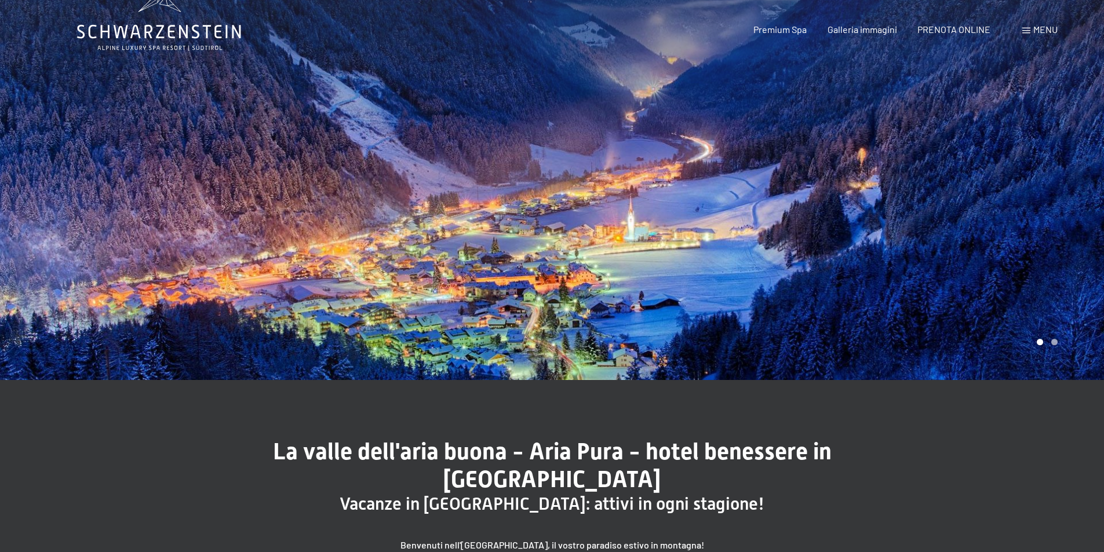
scroll to position [0, 0]
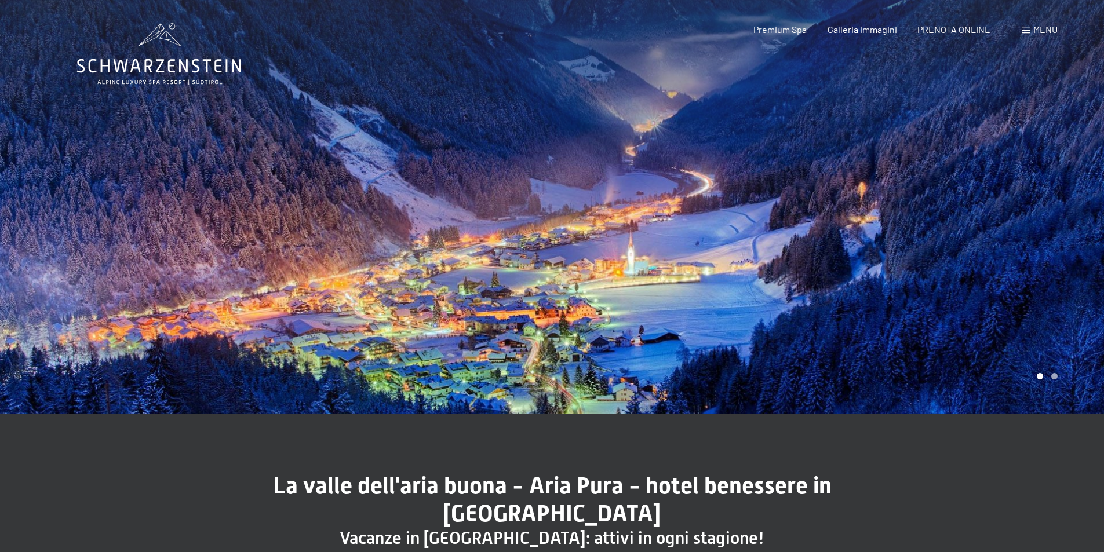
click at [864, 36] on div "Prenotazione Richiesta Premium Spa Galleria immagini PRENOTA ONLINE Menu DE IT …" at bounding box center [885, 29] width 345 height 13
click at [858, 34] on div "Galleria immagini" at bounding box center [863, 27] width 70 height 13
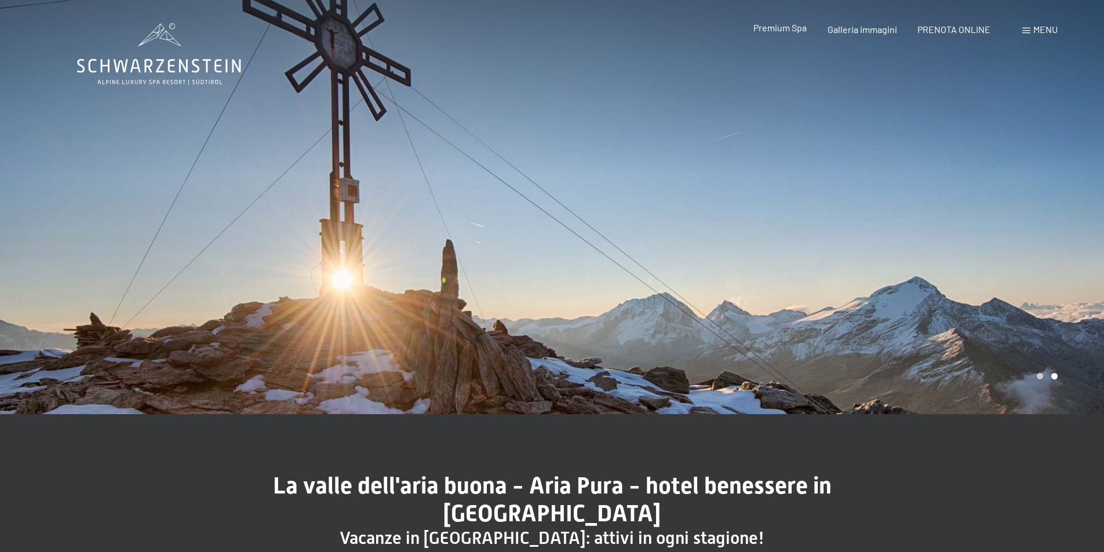
click at [761, 28] on span "Premium Spa" at bounding box center [779, 27] width 53 height 11
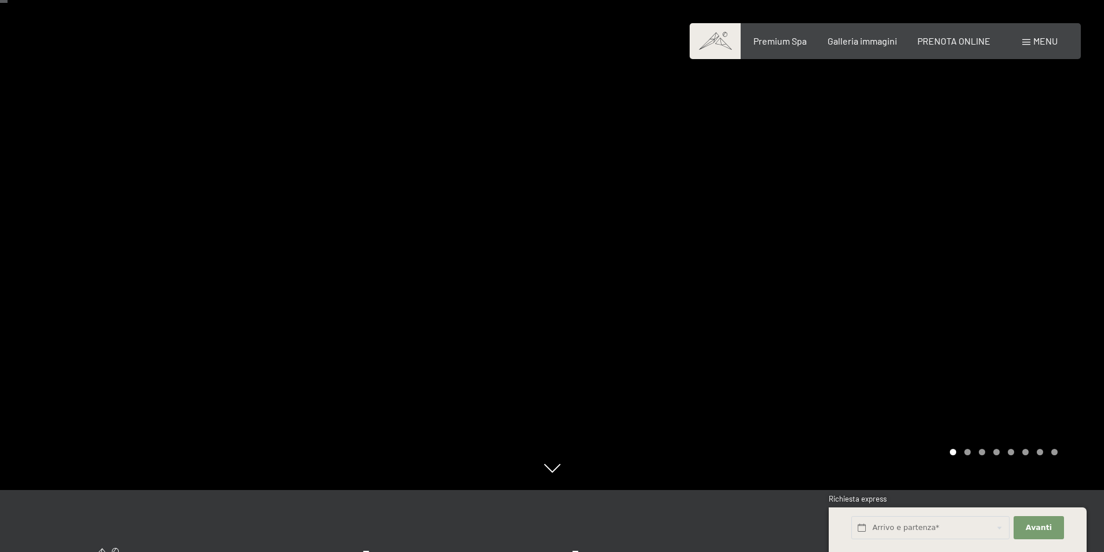
scroll to position [58, 0]
